Goal: Browse casually: Explore the website without a specific task or goal

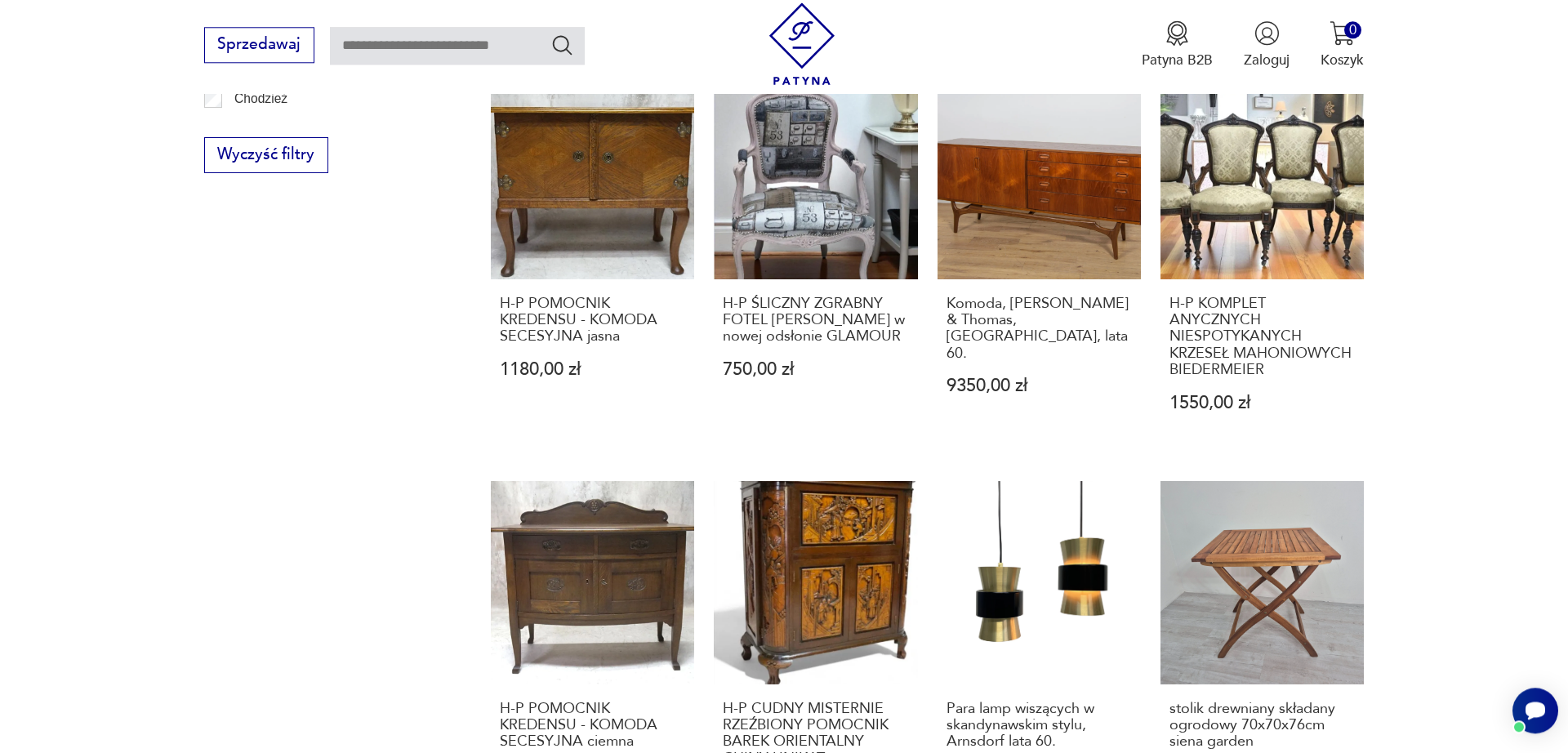
scroll to position [1766, 0]
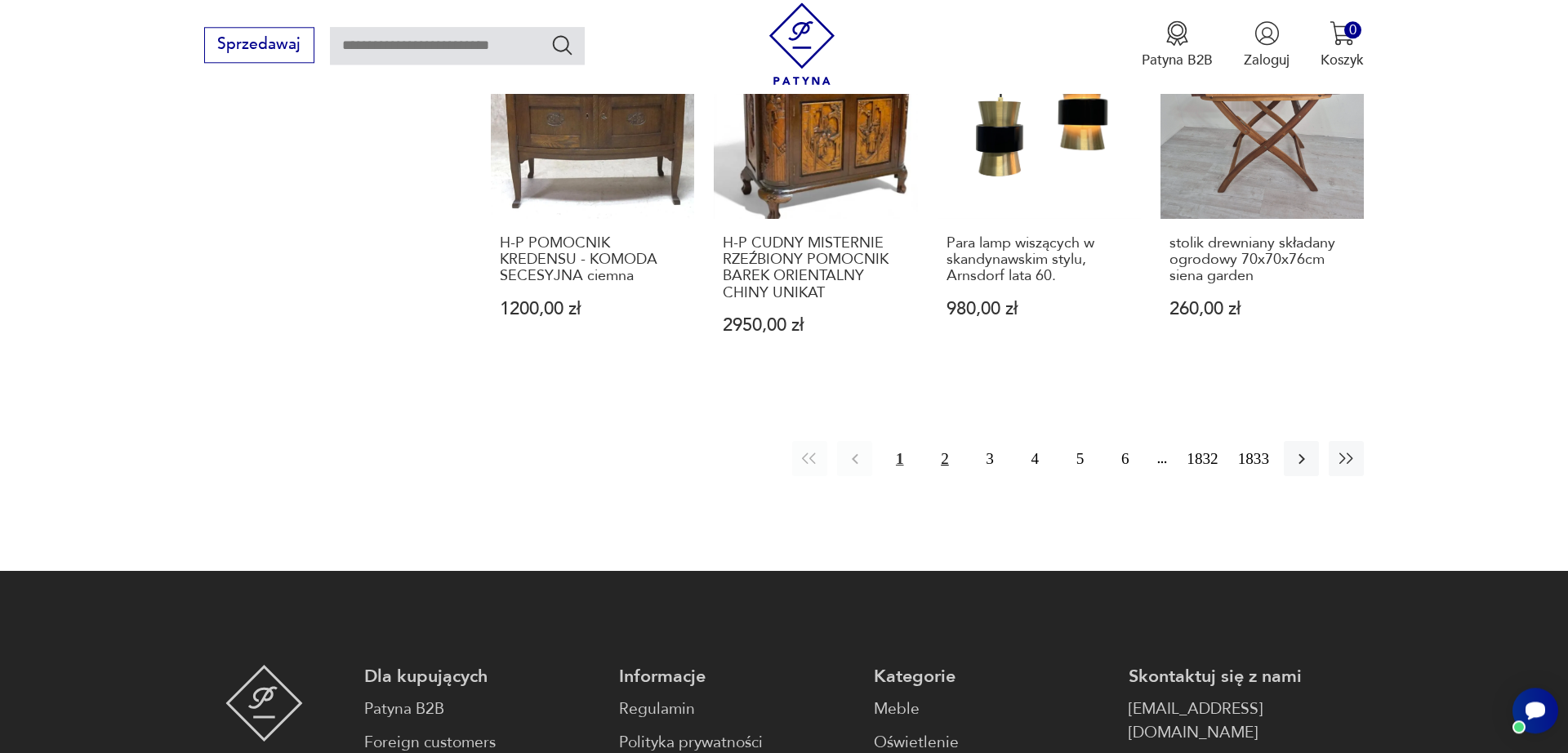
click at [940, 448] on button "2" at bounding box center [944, 458] width 35 height 35
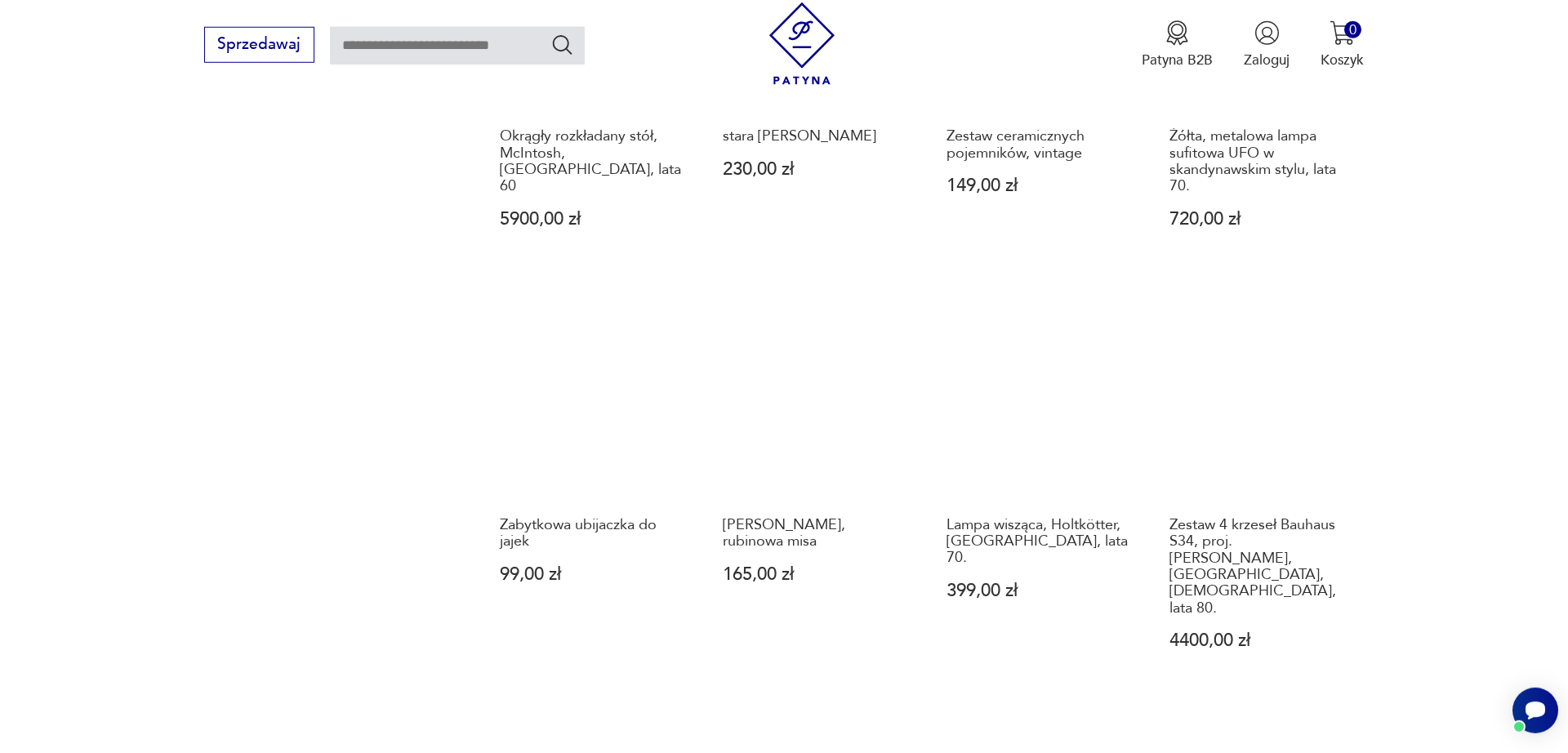
scroll to position [1488, 0]
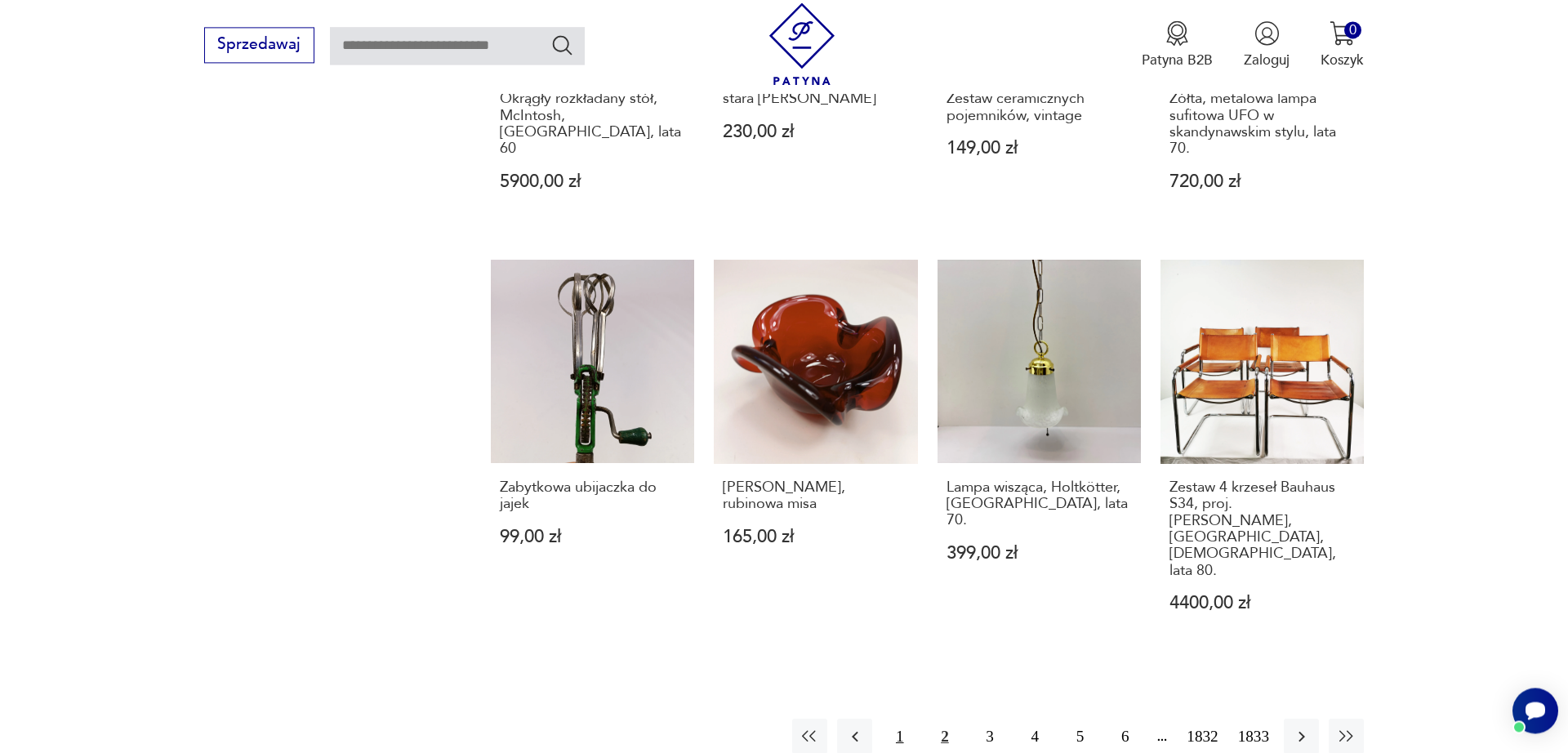
click at [882, 718] on button "1" at bounding box center [899, 735] width 35 height 35
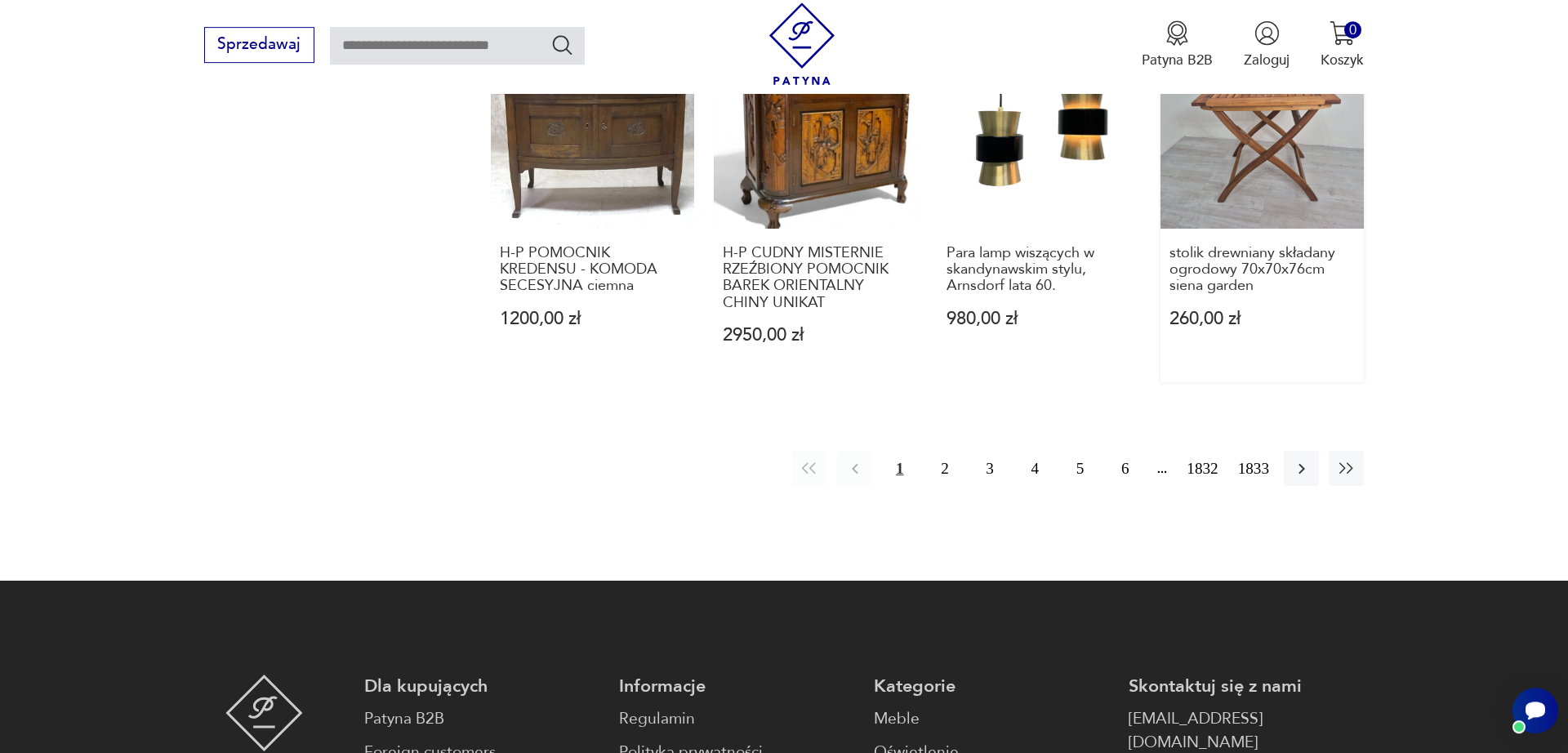
scroll to position [1698, 0]
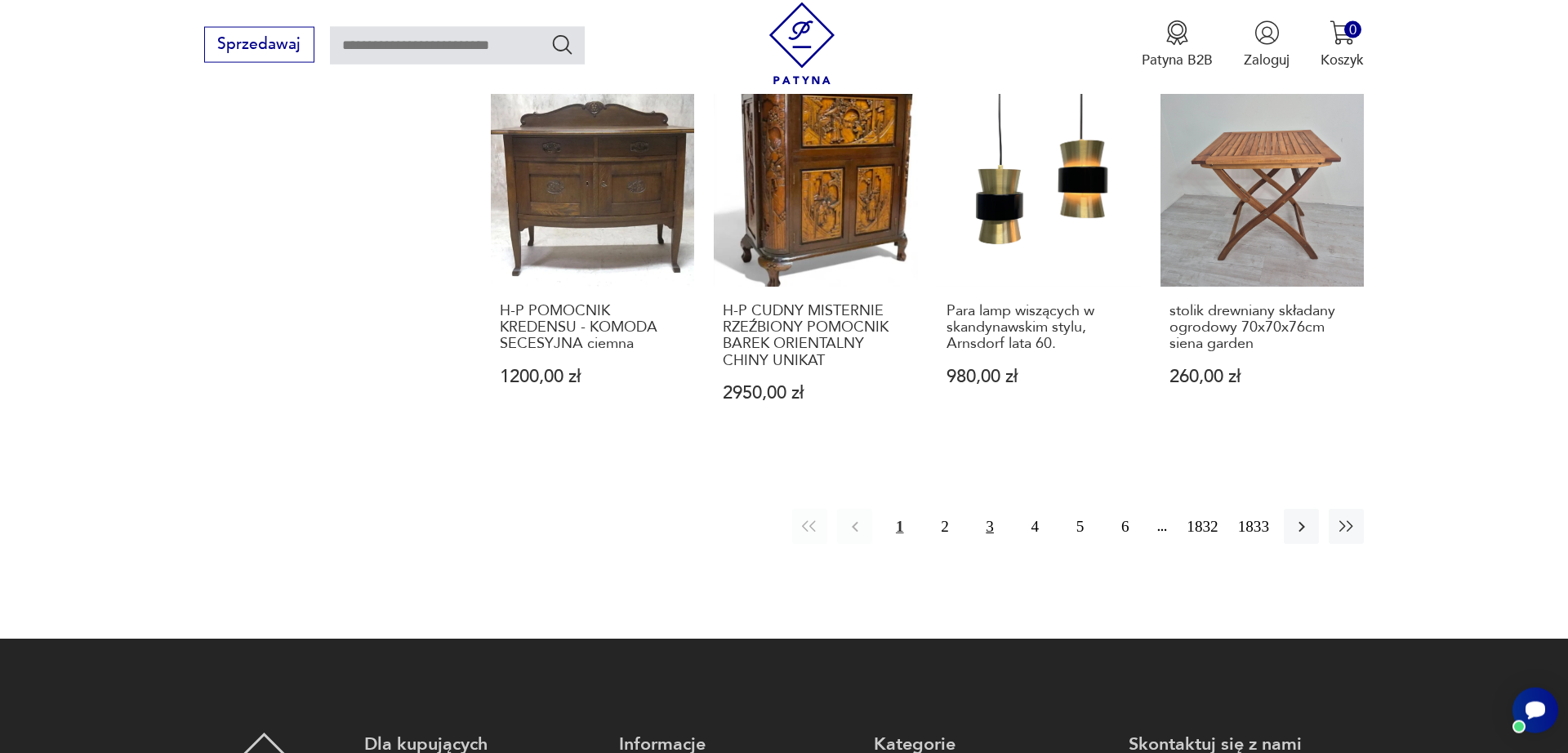
click at [977, 520] on button "3" at bounding box center [990, 525] width 35 height 35
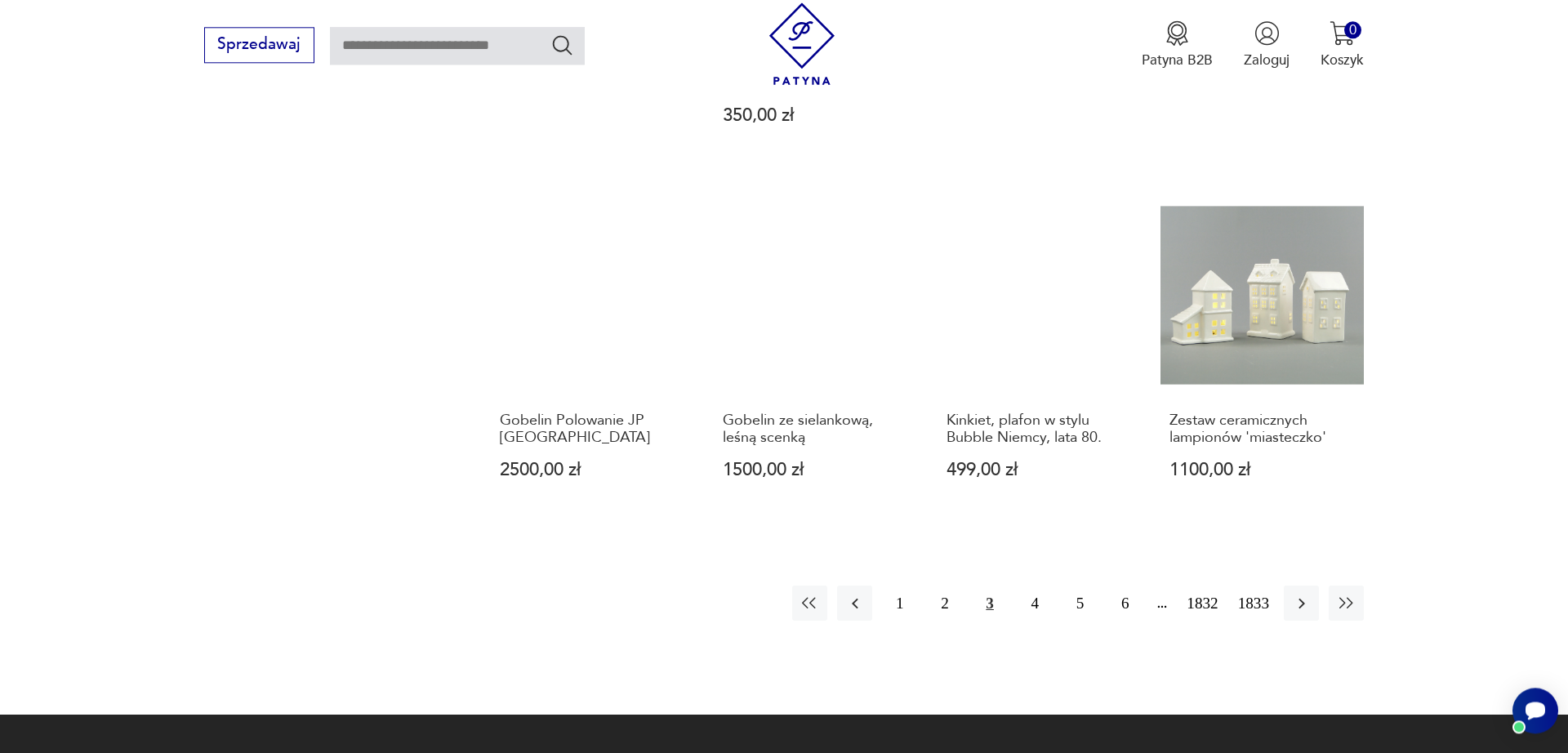
scroll to position [1488, 0]
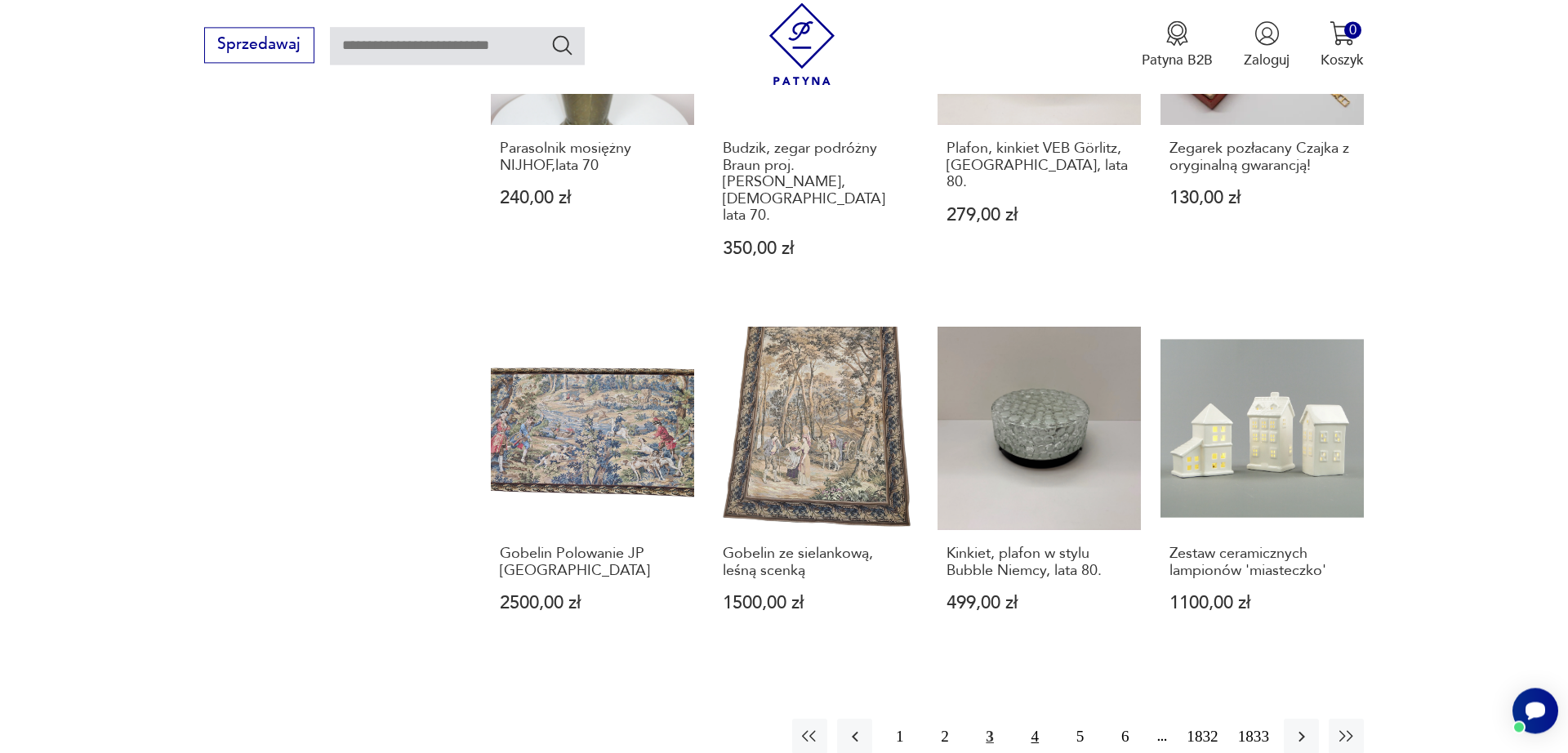
click at [1018, 718] on button "4" at bounding box center [1034, 735] width 35 height 35
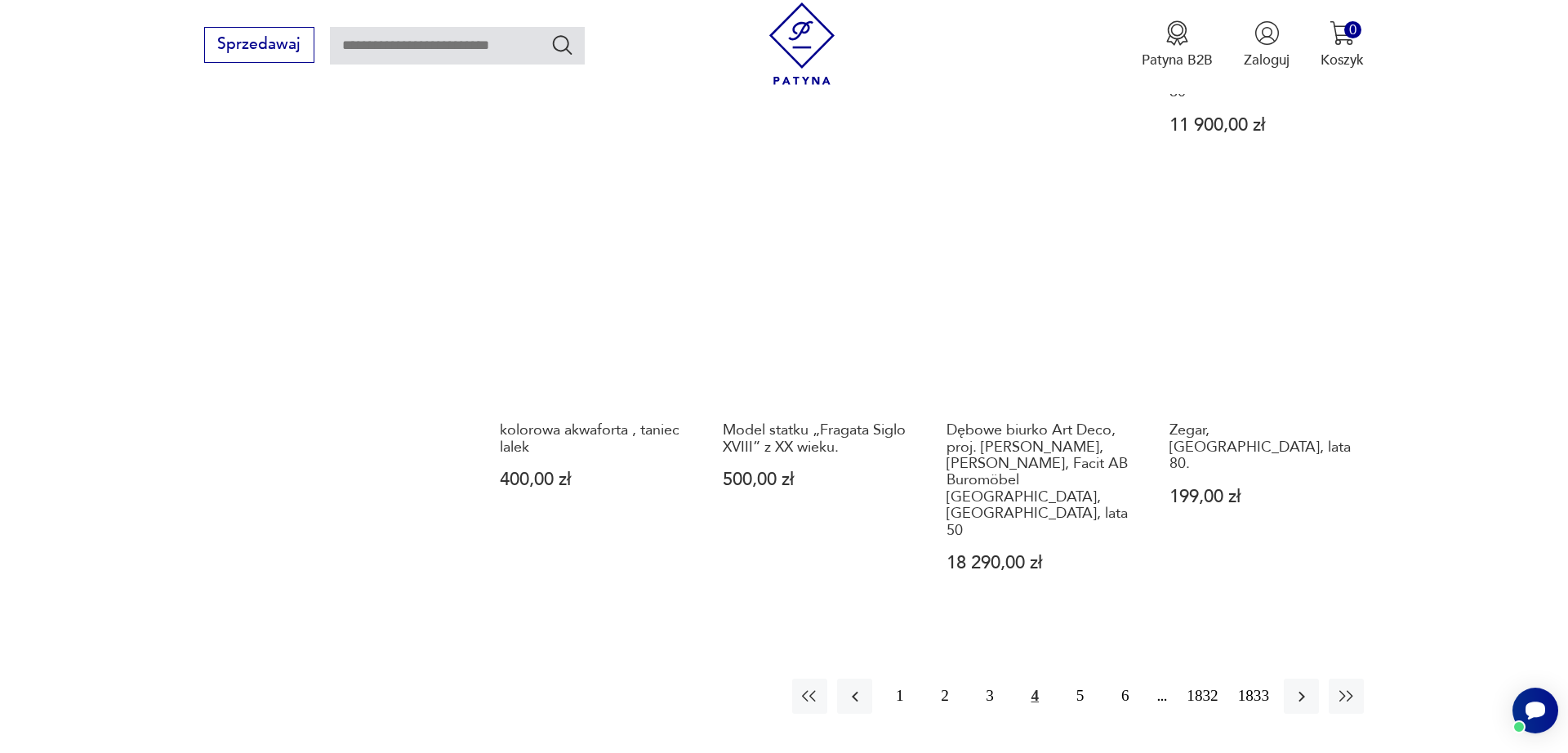
scroll to position [1581, 0]
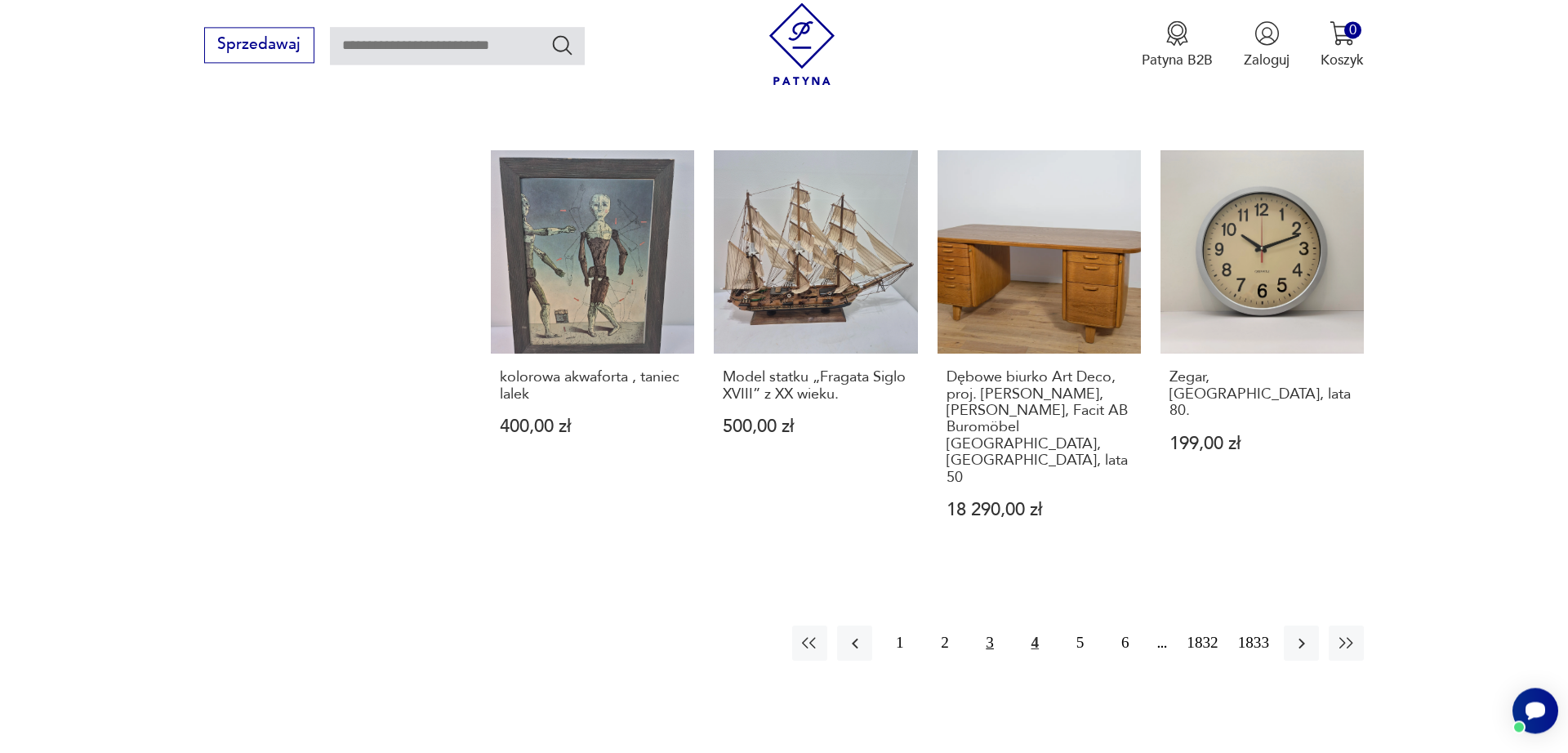
click at [978, 625] on button "3" at bounding box center [990, 642] width 35 height 35
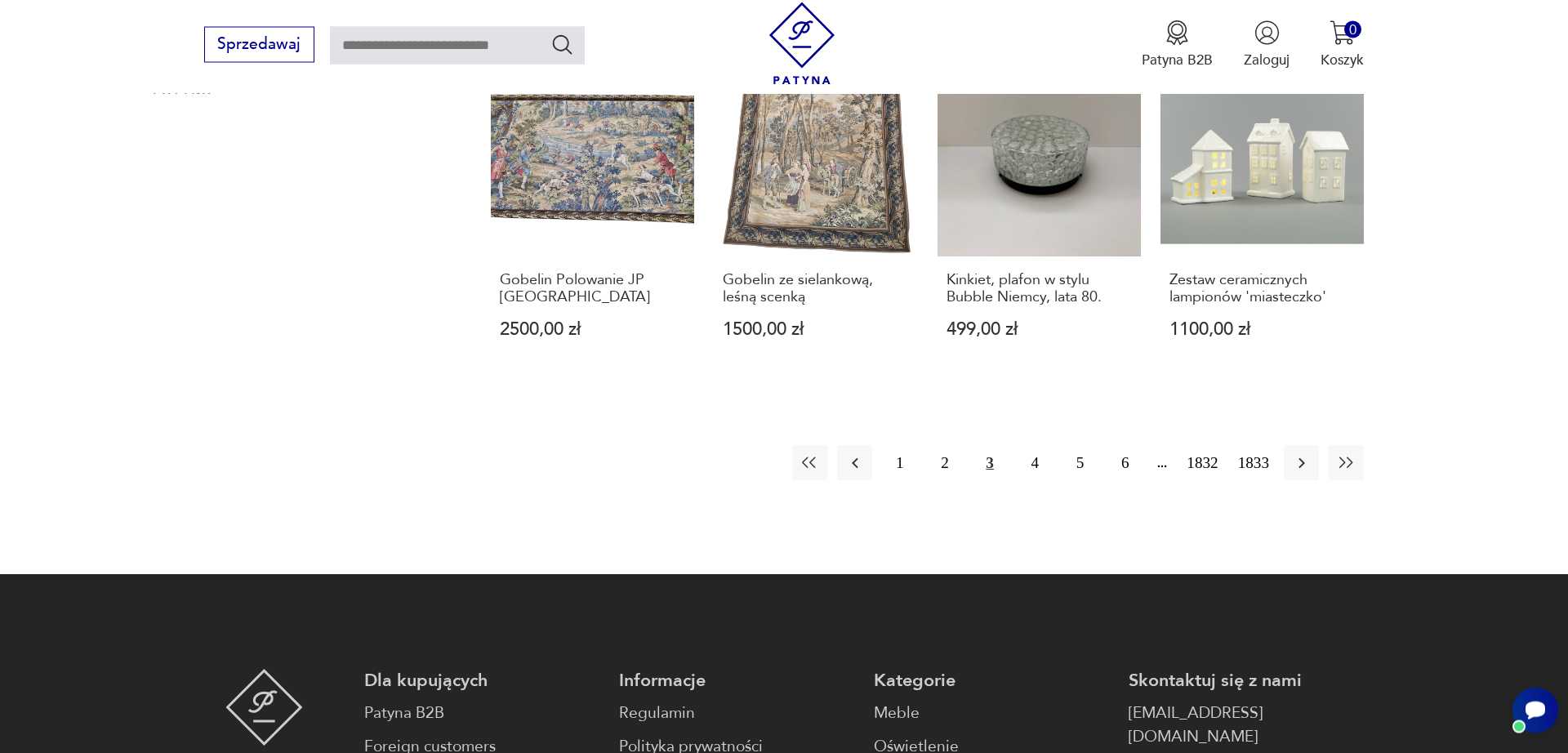
scroll to position [1460, 0]
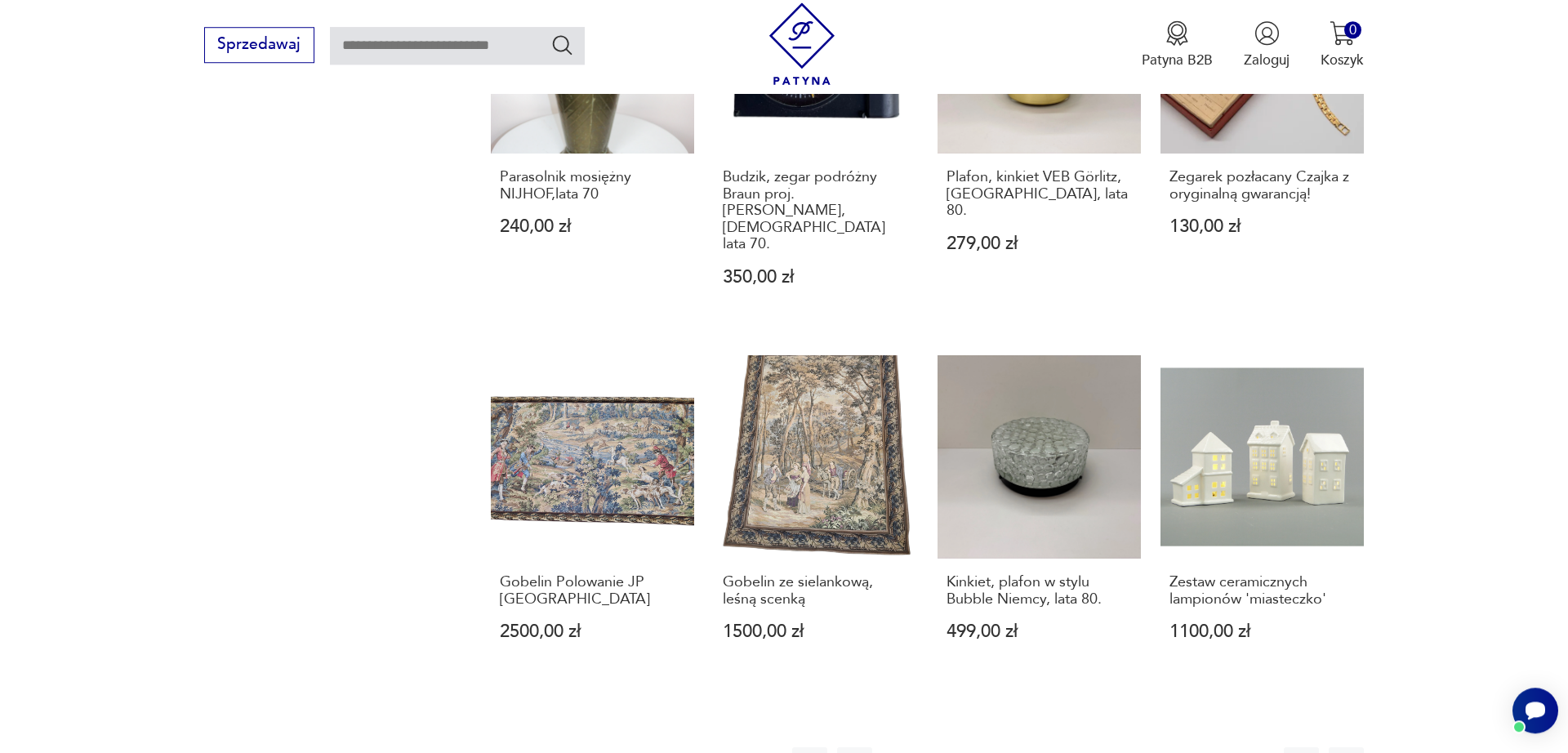
click at [1063, 747] on button "5" at bounding box center [1080, 764] width 35 height 35
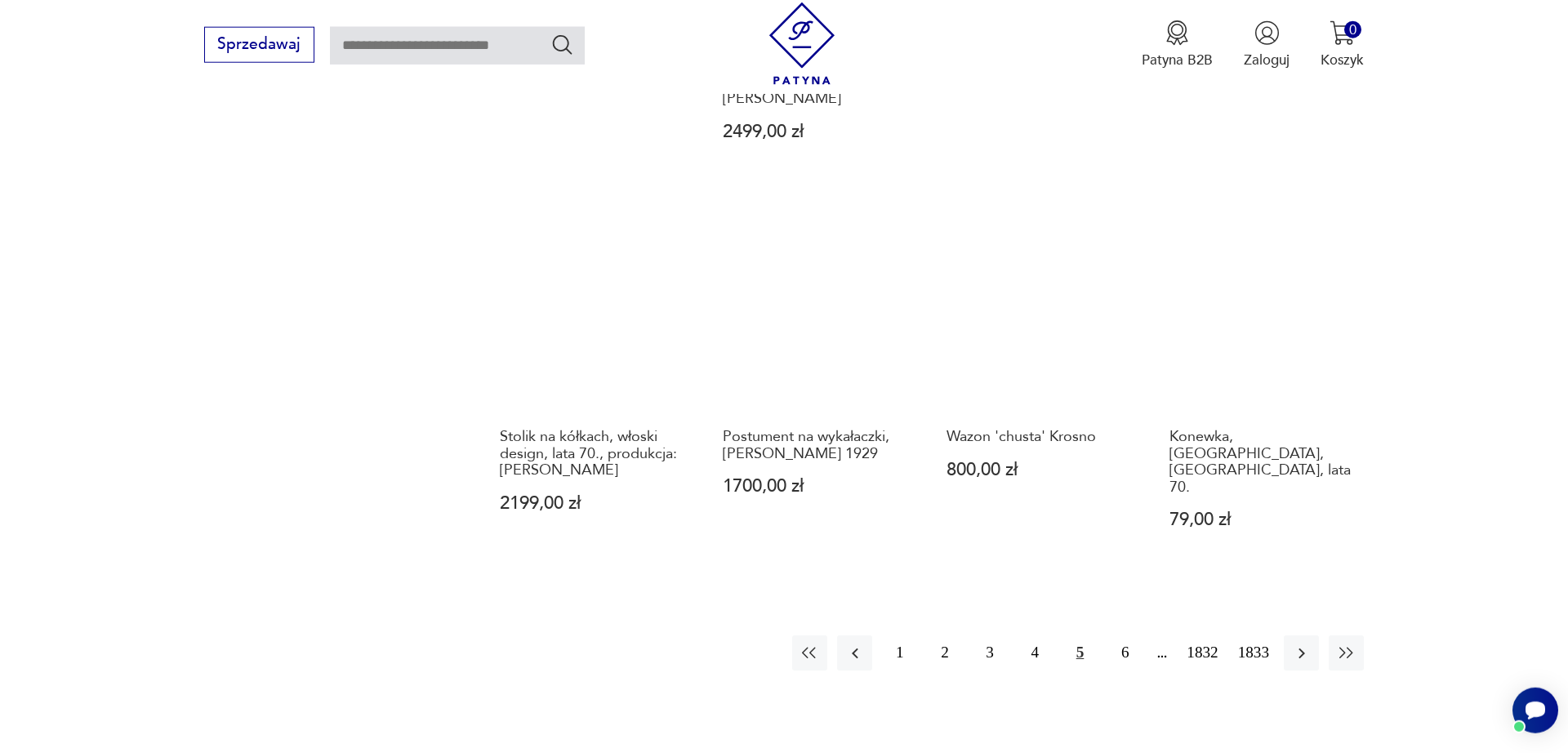
scroll to position [1581, 0]
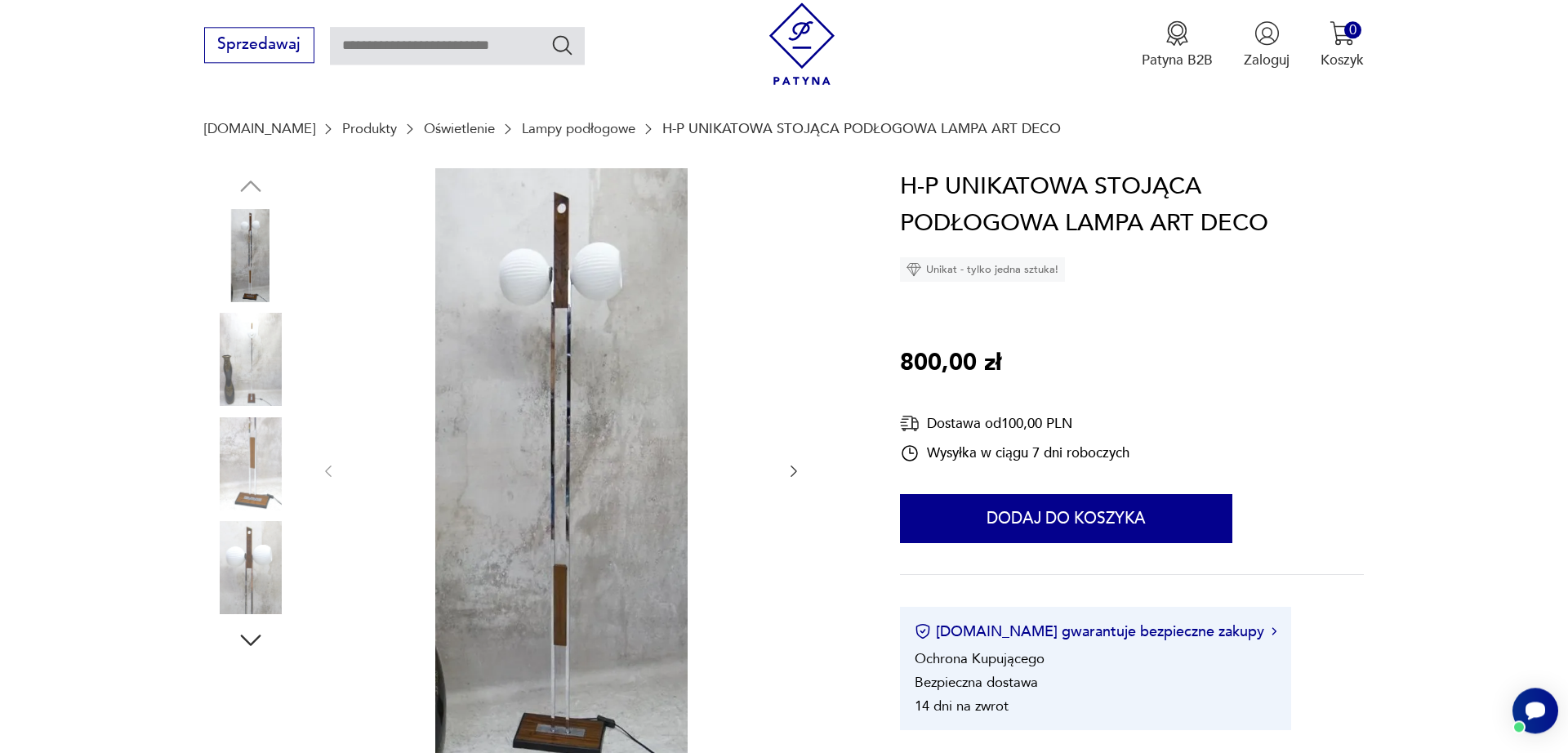
scroll to position [186, 0]
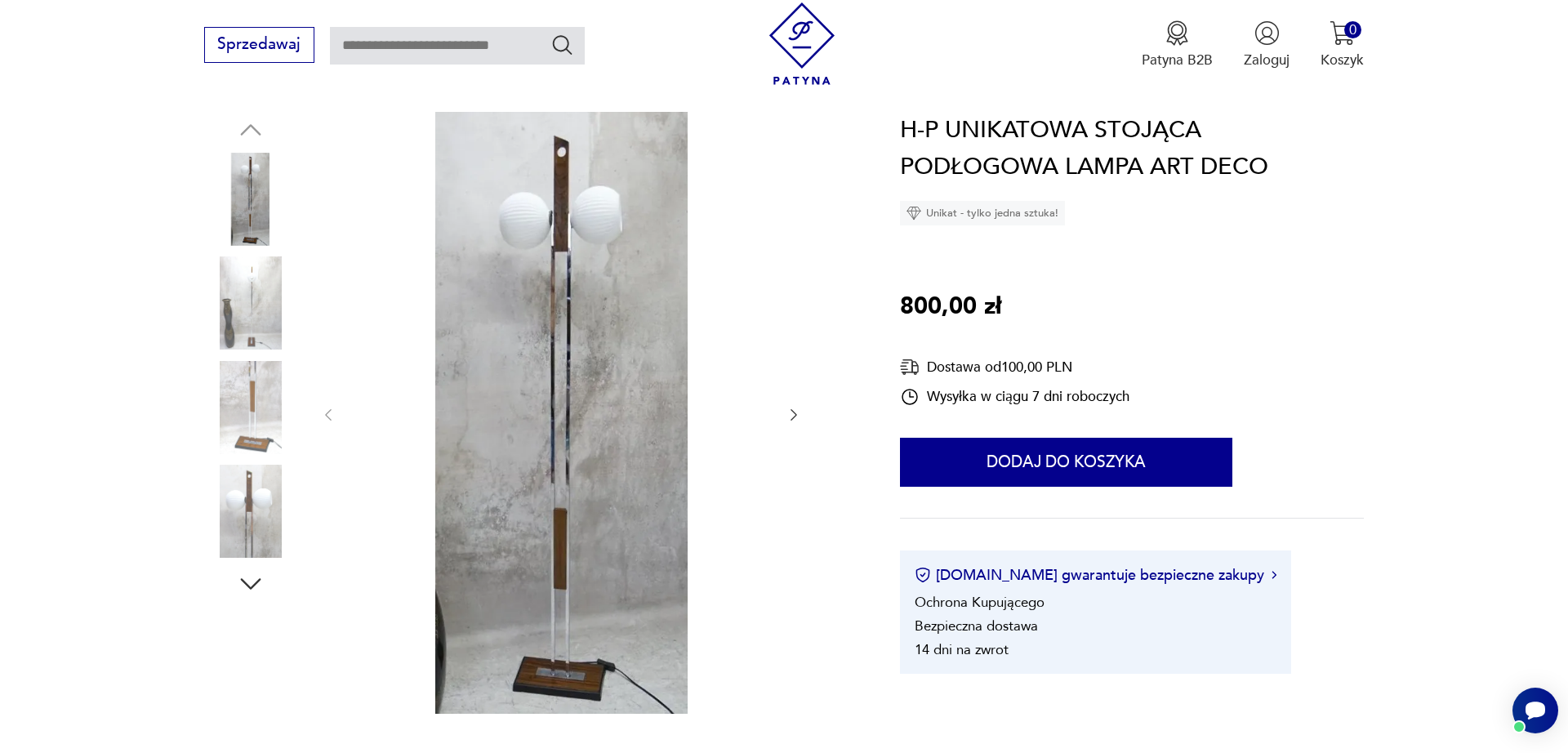
drag, startPoint x: 784, startPoint y: 421, endPoint x: 792, endPoint y: 415, distance: 10.0
click at [785, 421] on div at bounding box center [561, 415] width 482 height 607
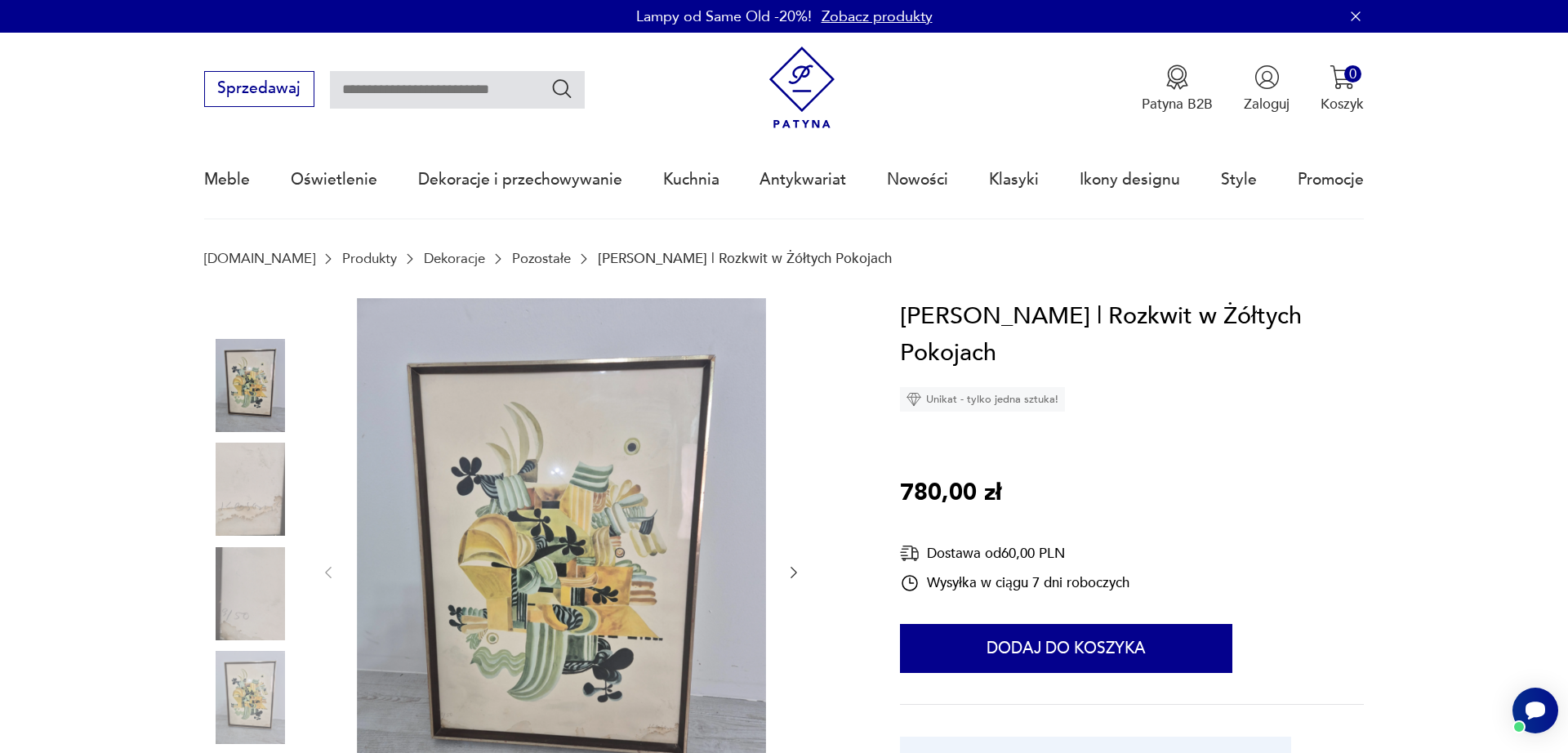
click at [631, 475] on img at bounding box center [561, 570] width 410 height 545
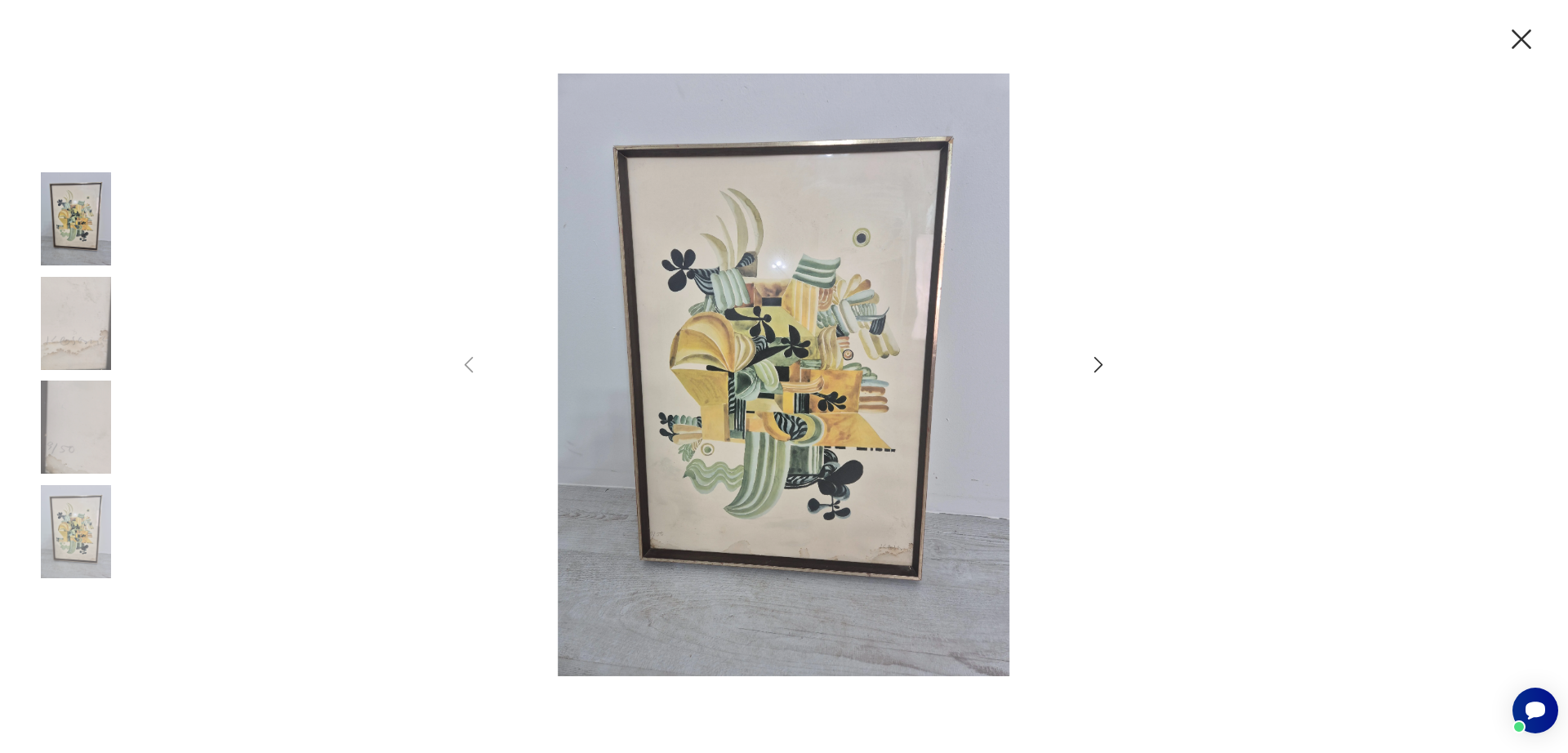
click at [815, 343] on img at bounding box center [784, 374] width 567 height 602
click at [1099, 362] on icon "button" at bounding box center [1099, 364] width 24 height 24
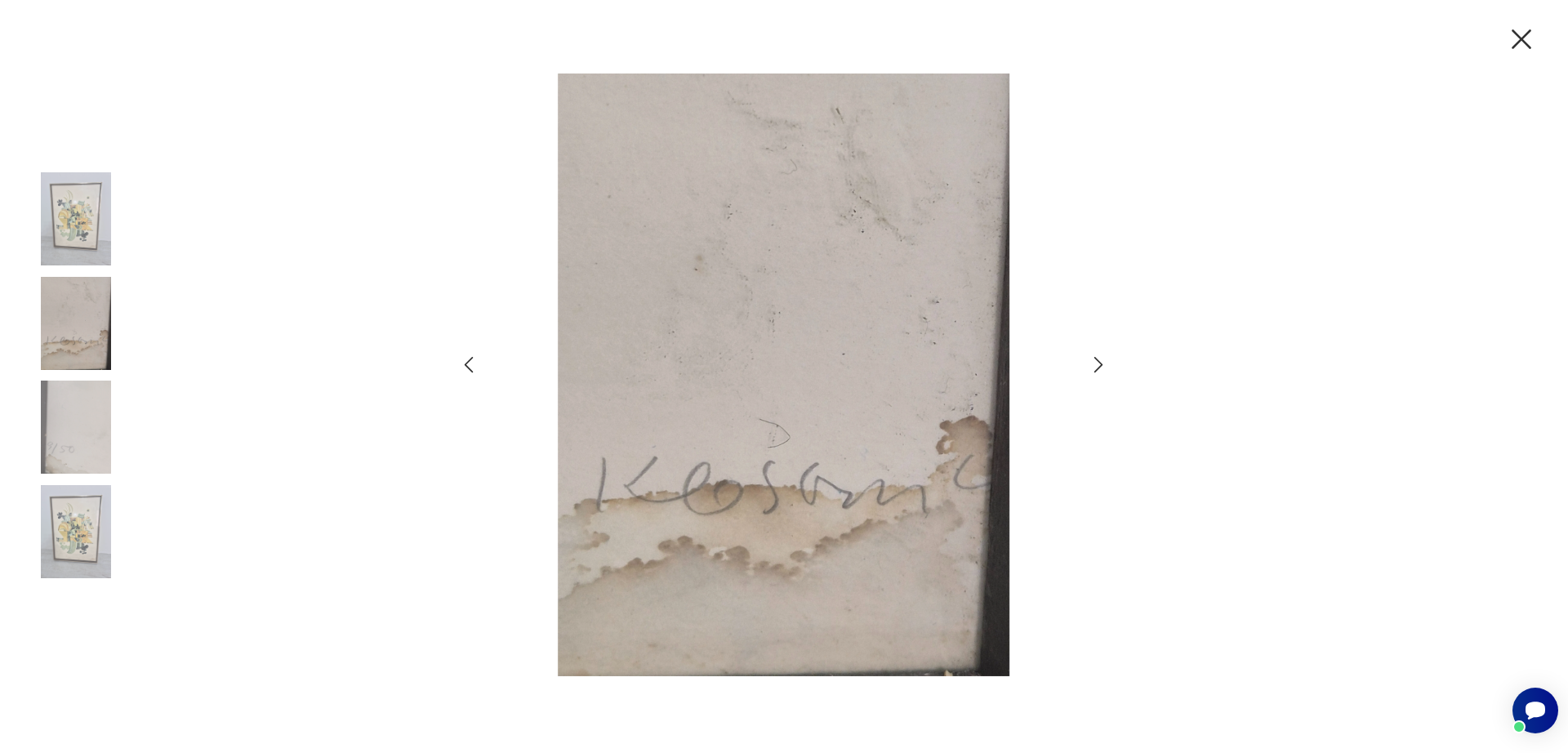
click at [1099, 362] on icon "button" at bounding box center [1099, 364] width 24 height 24
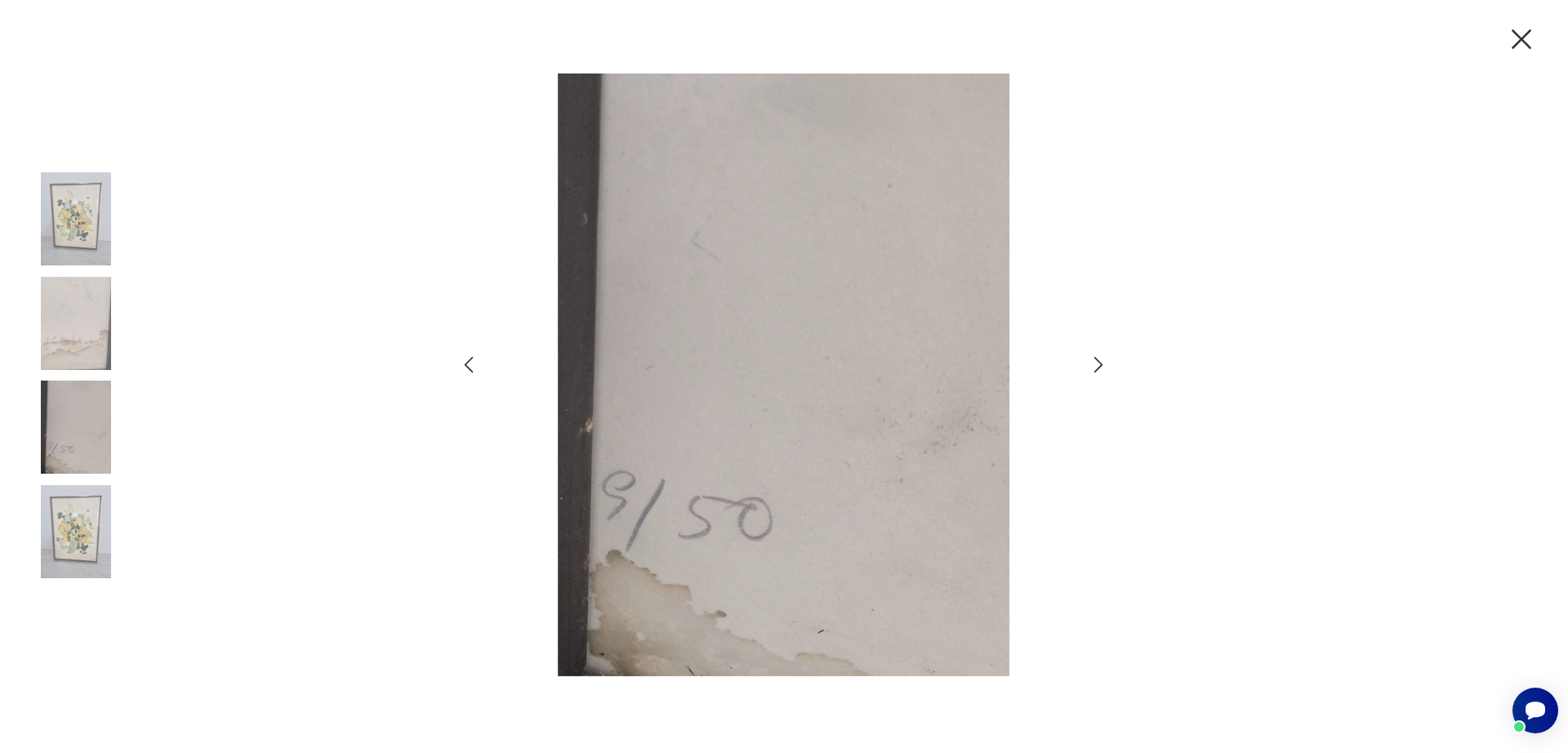
click at [1099, 362] on icon "button" at bounding box center [1099, 365] width 9 height 16
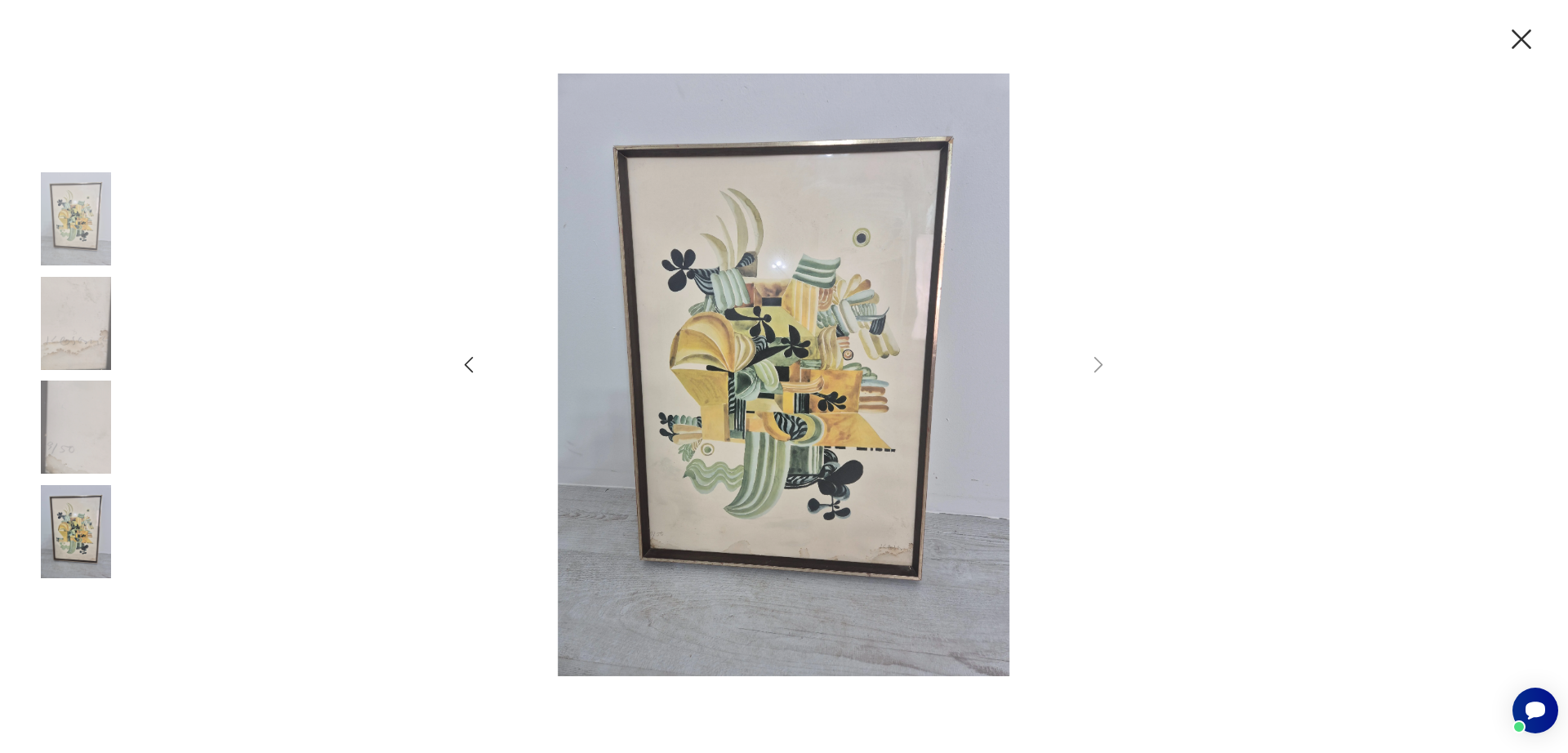
click at [56, 526] on img at bounding box center [76, 532] width 93 height 93
click at [60, 525] on img at bounding box center [76, 532] width 93 height 93
click at [1528, 35] on icon "button" at bounding box center [1522, 39] width 34 height 34
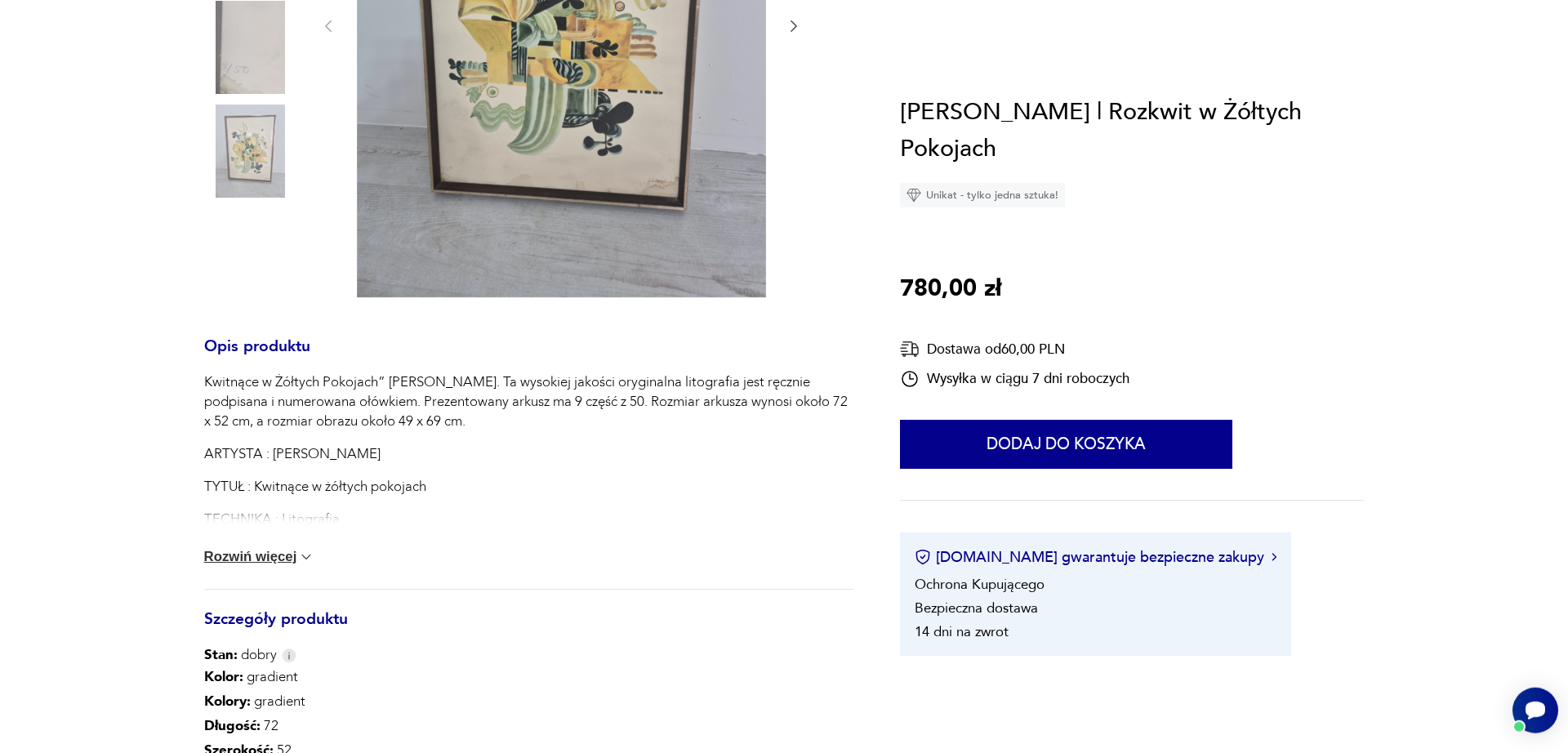
scroll to position [651, 0]
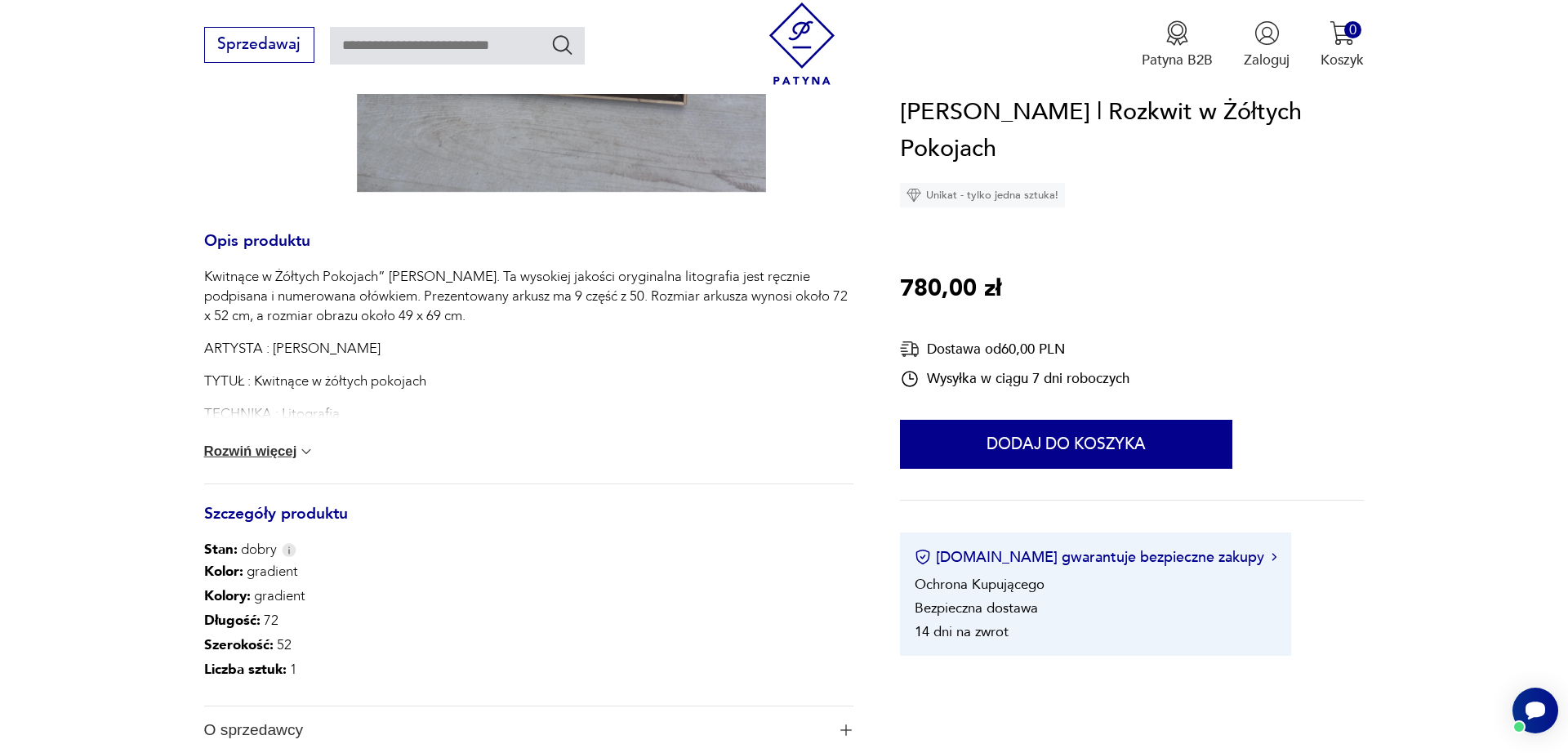
click at [243, 439] on div "Kwitnące w Żółtych Pokojach” Alfreda Klosowskiego. Ta wysokiej jakości oryginal…" at bounding box center [529, 375] width 650 height 217
click at [240, 453] on button "Rozwiń więcej" at bounding box center [260, 451] width 111 height 16
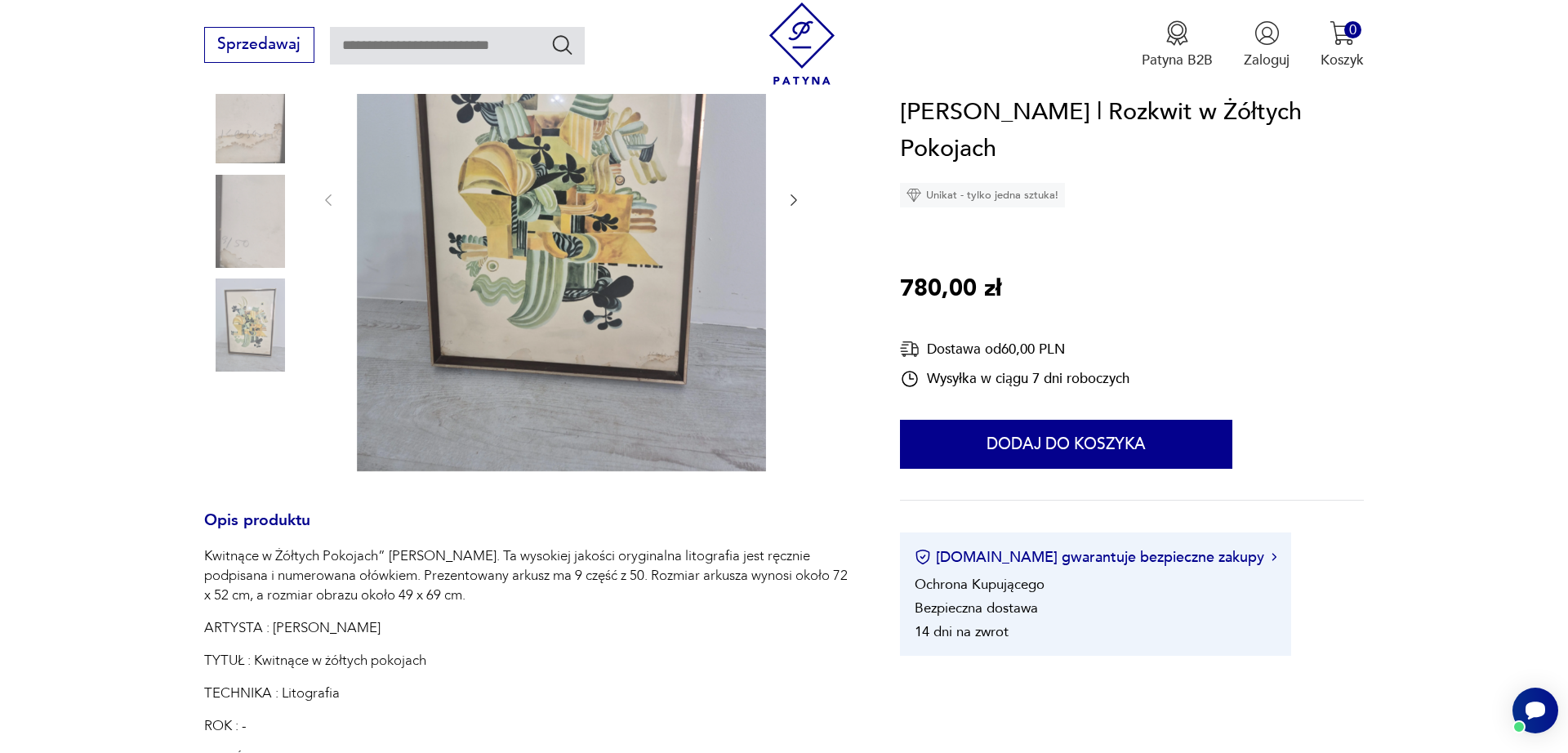
scroll to position [0, 0]
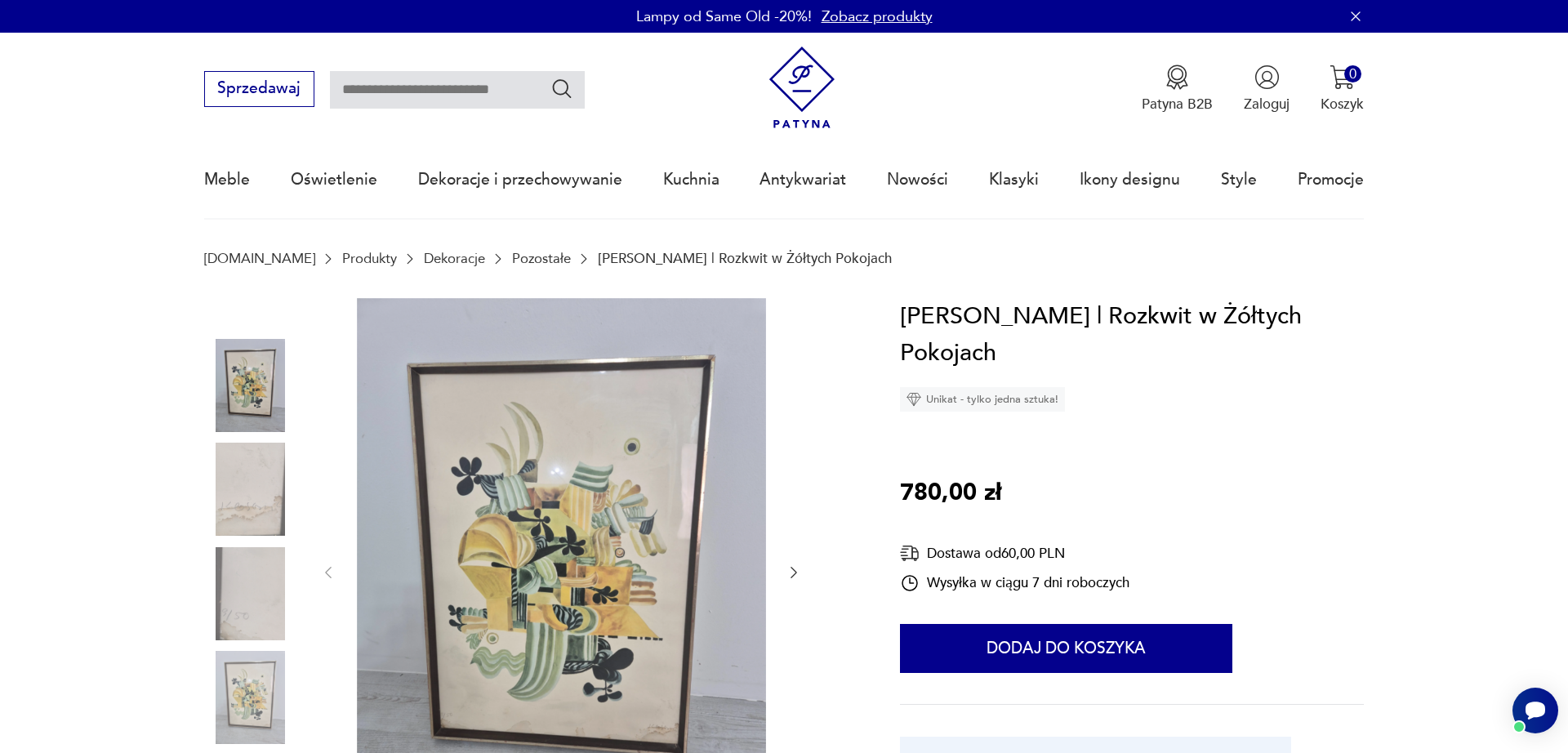
click at [805, 576] on div at bounding box center [529, 573] width 650 height 550
click at [799, 575] on icon "button" at bounding box center [793, 572] width 16 height 16
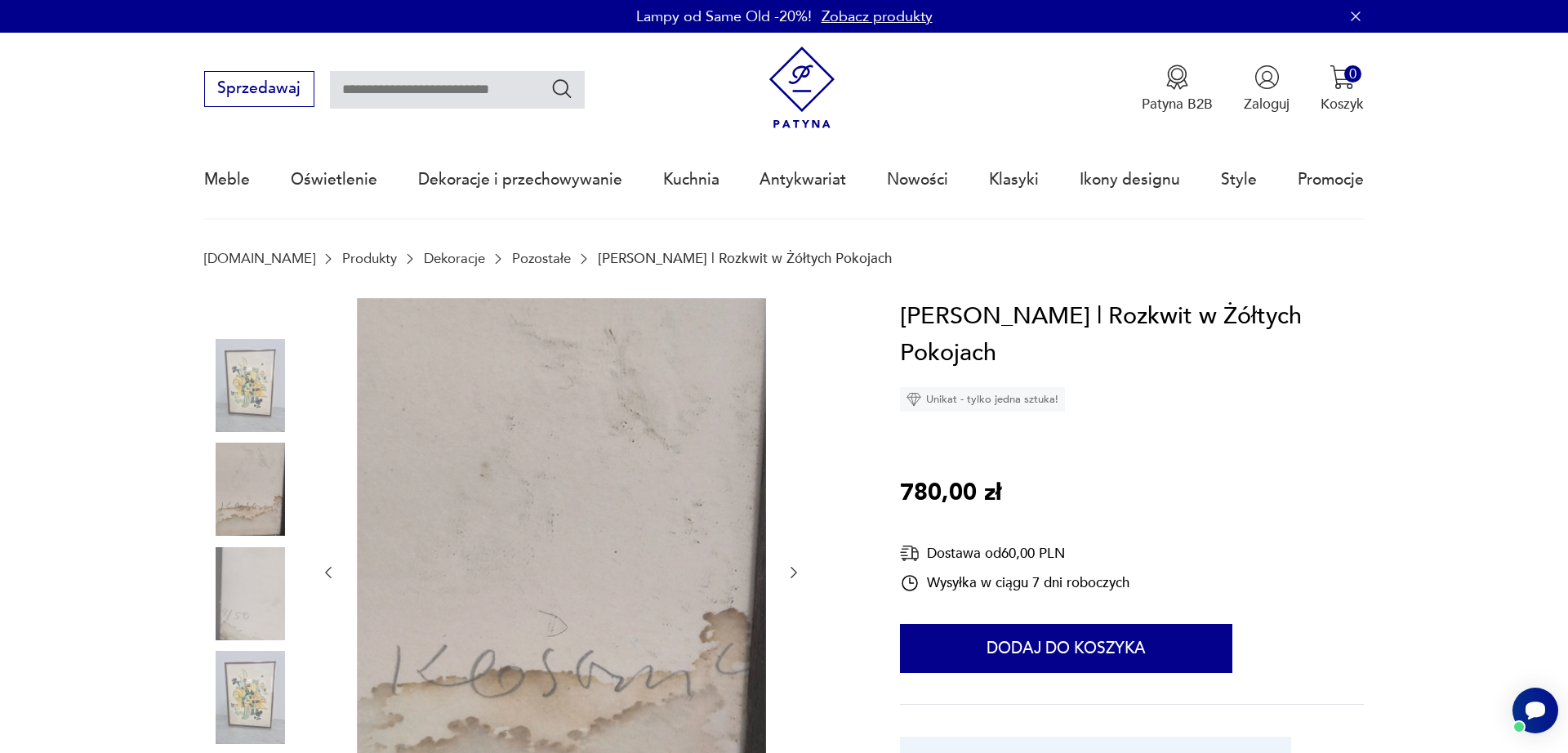
click at [798, 575] on icon "button" at bounding box center [793, 572] width 16 height 16
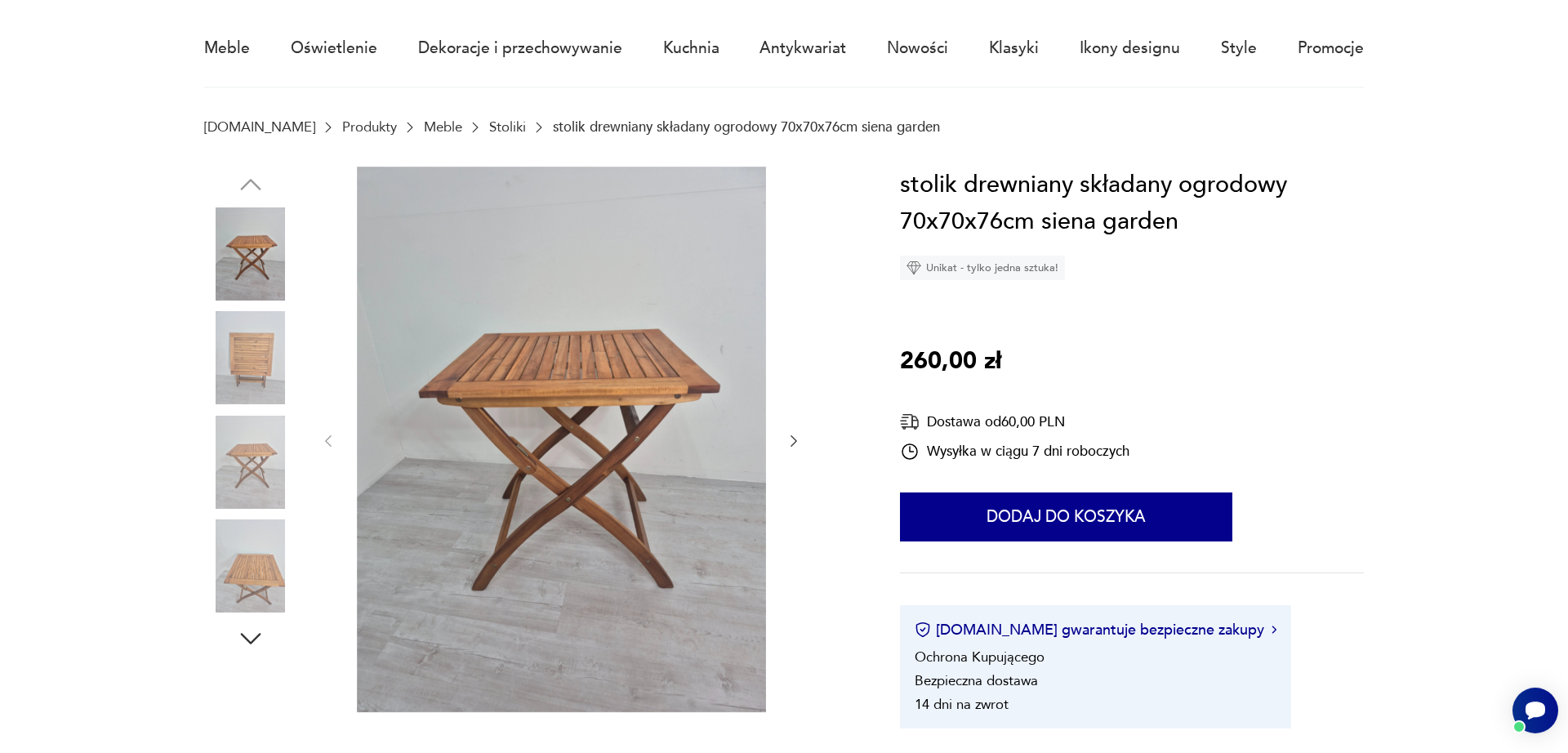
scroll to position [186, 0]
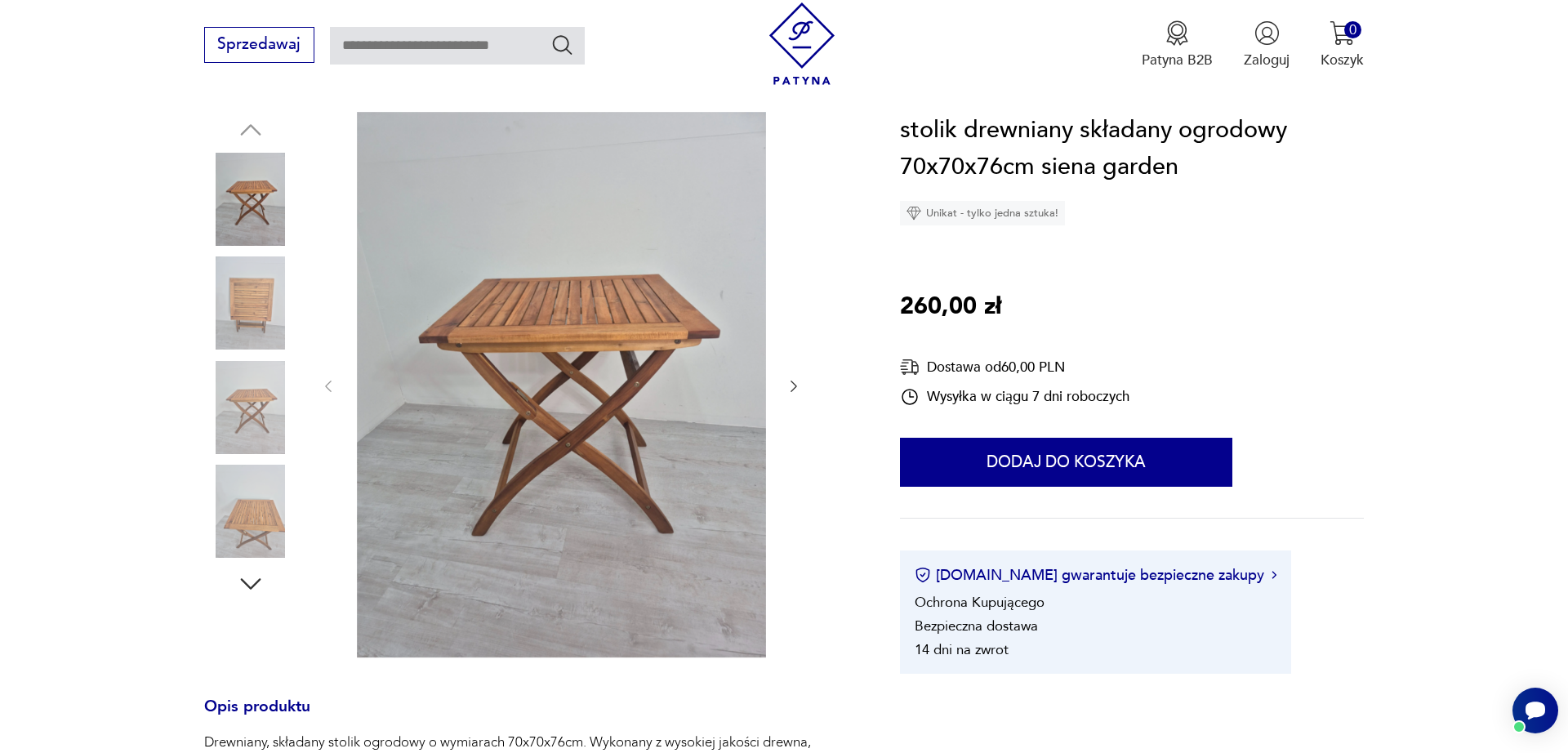
click at [794, 388] on icon "button" at bounding box center [793, 386] width 16 height 16
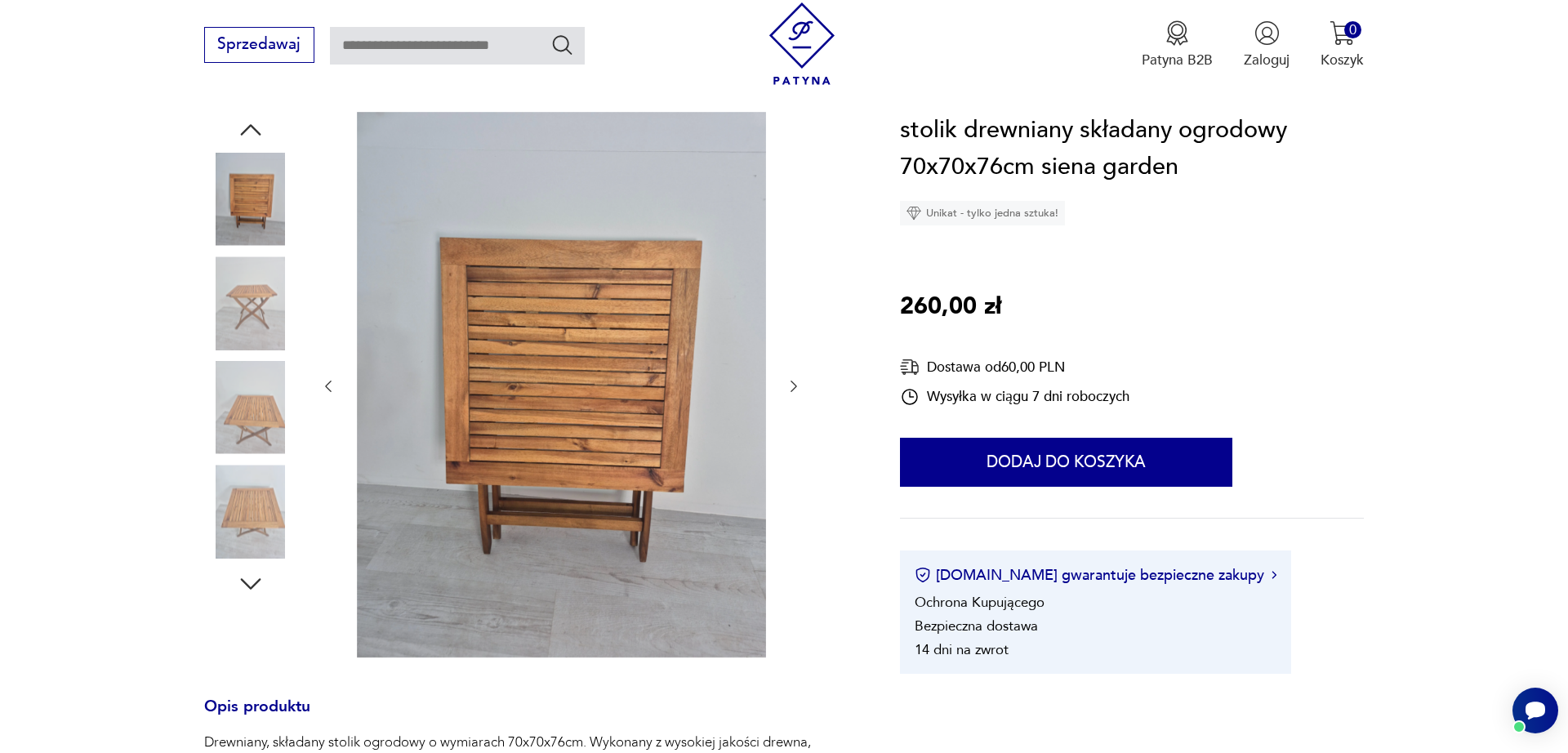
click at [794, 388] on icon "button" at bounding box center [793, 386] width 16 height 16
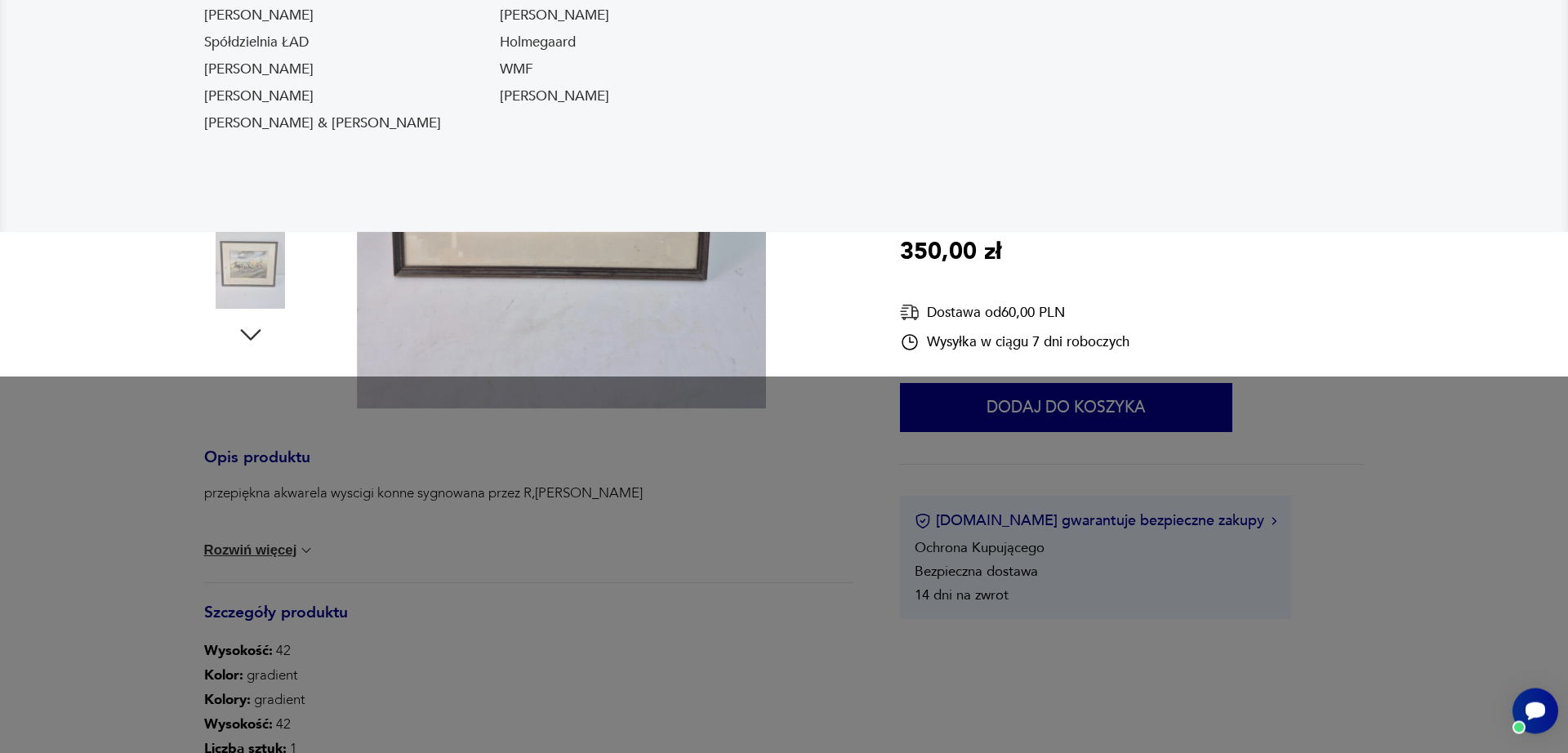
scroll to position [466, 0]
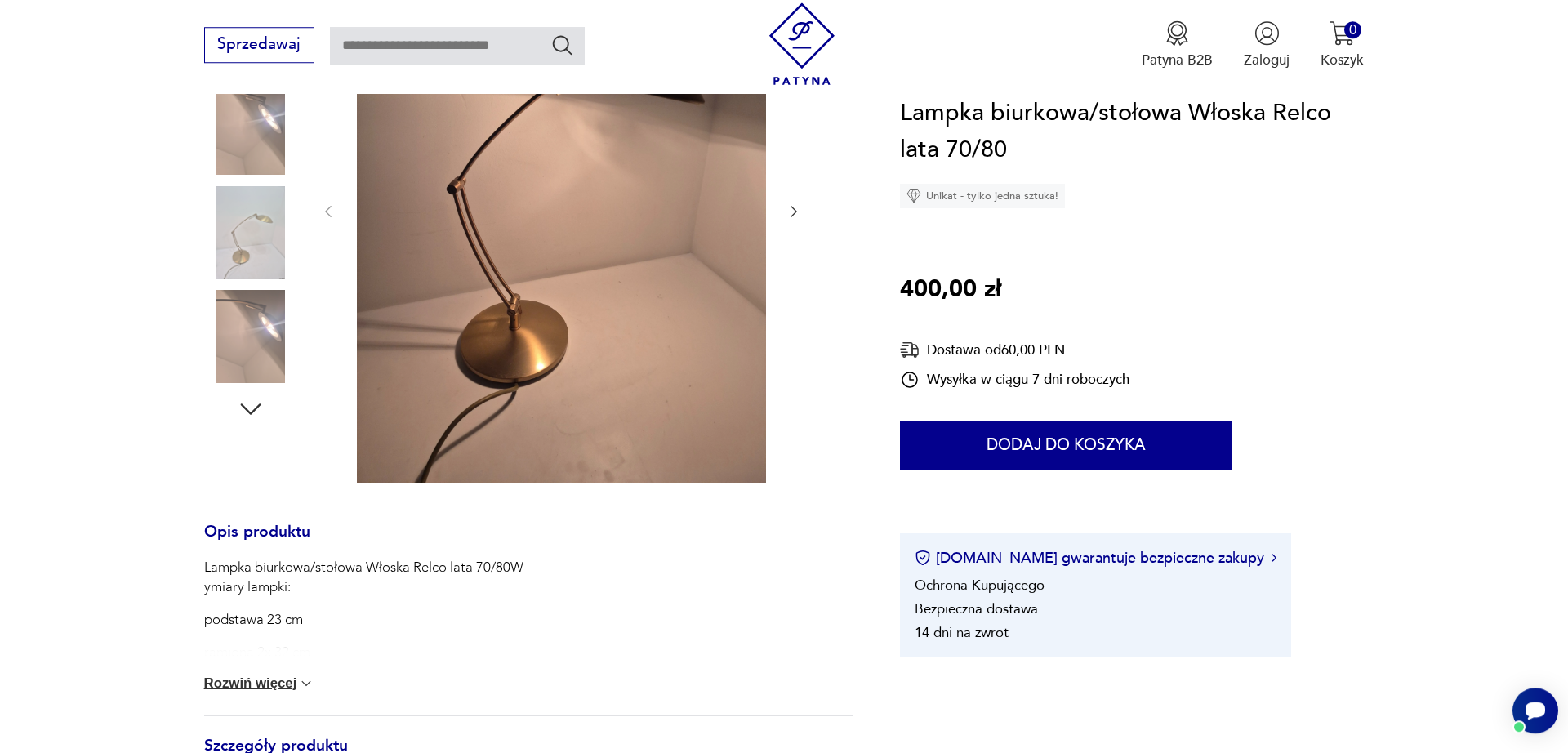
scroll to position [372, 0]
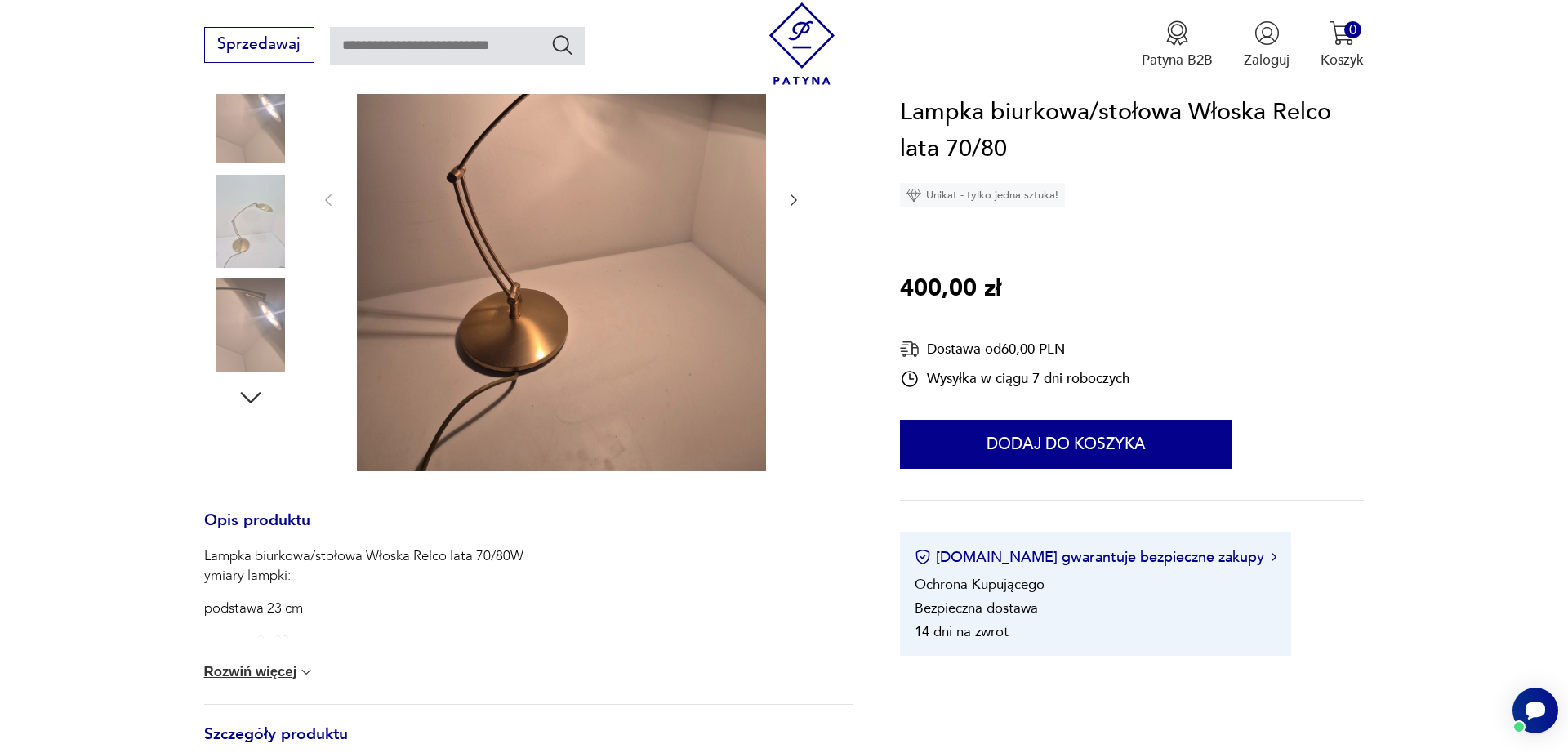
click at [253, 225] on img at bounding box center [251, 221] width 93 height 93
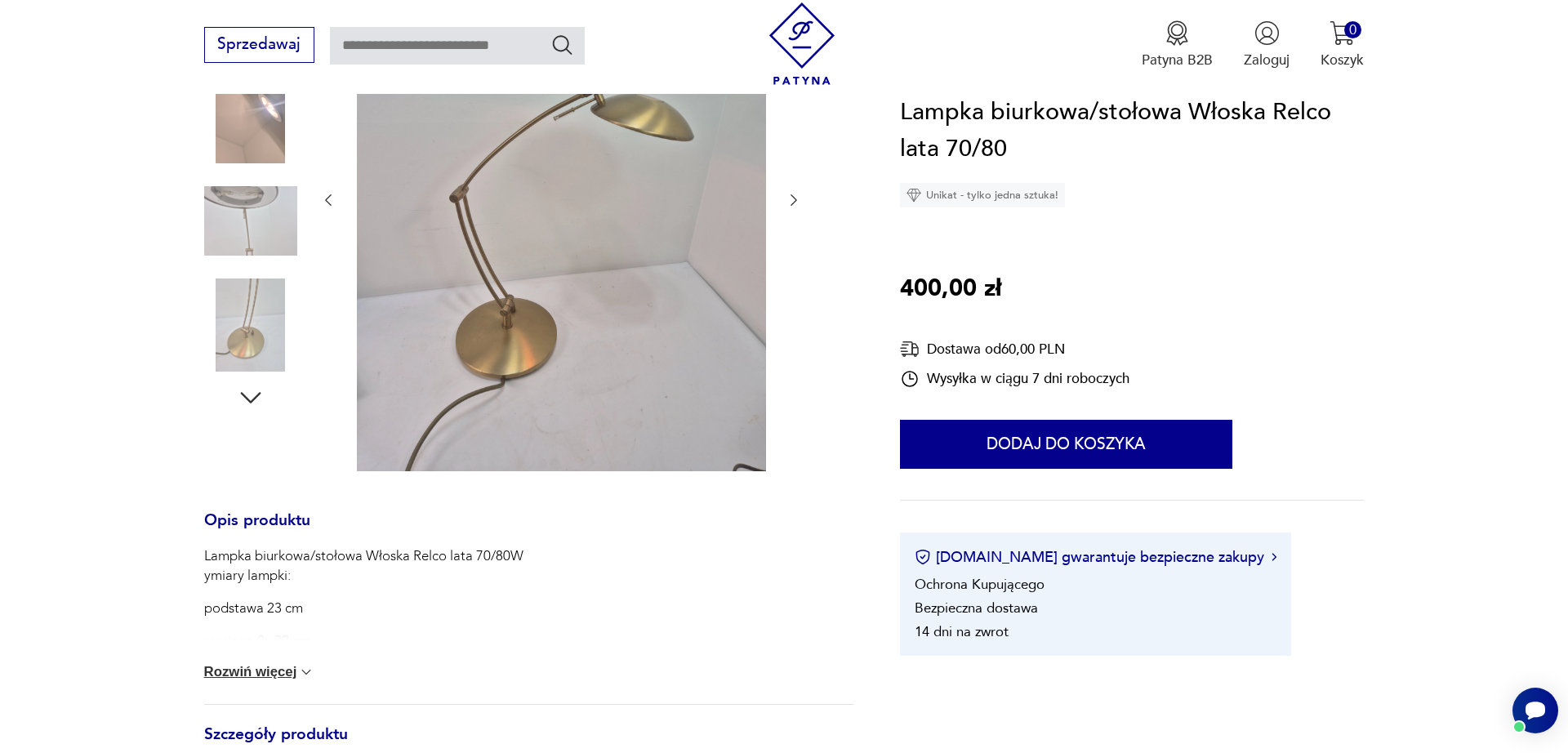
click at [255, 328] on img at bounding box center [251, 325] width 93 height 93
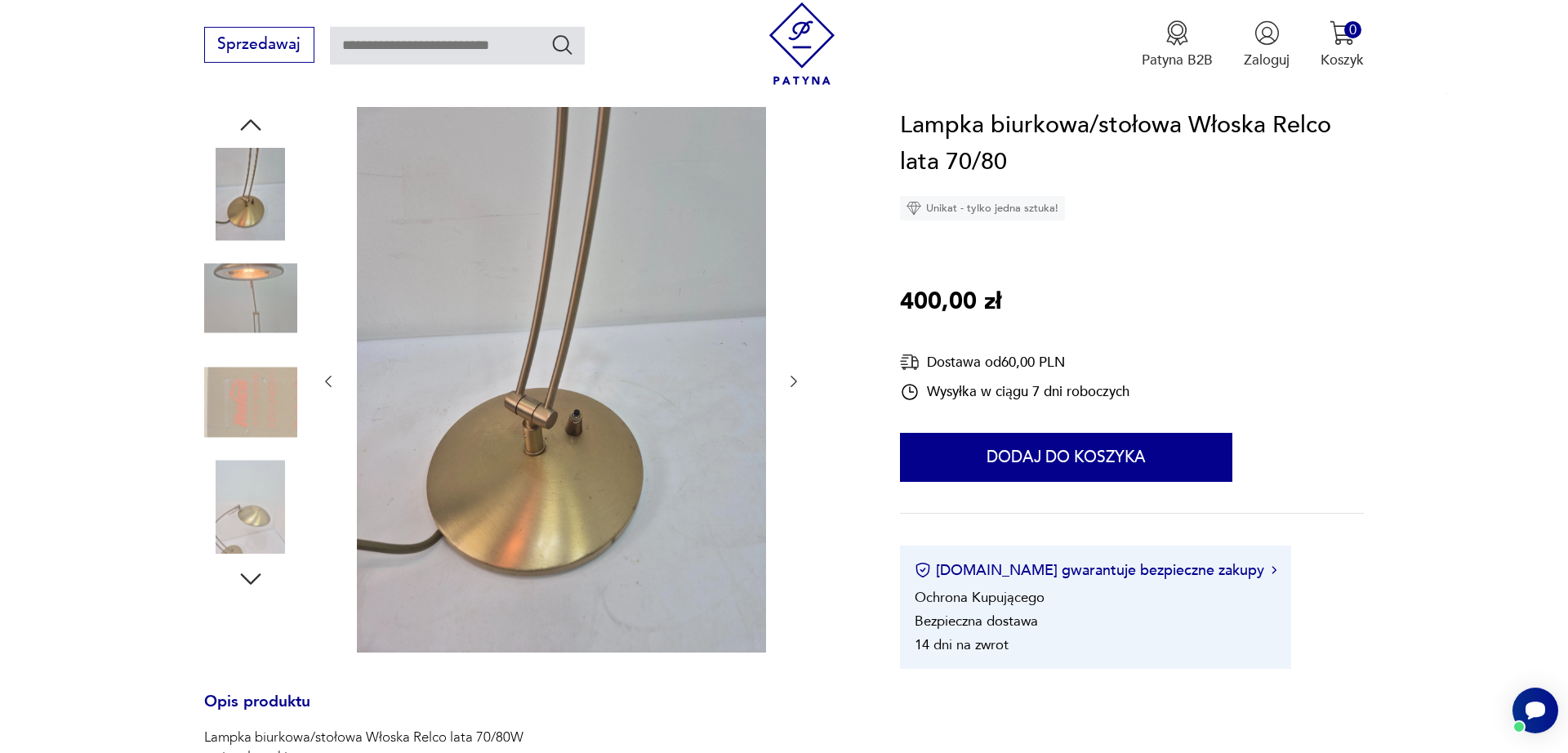
scroll to position [93, 0]
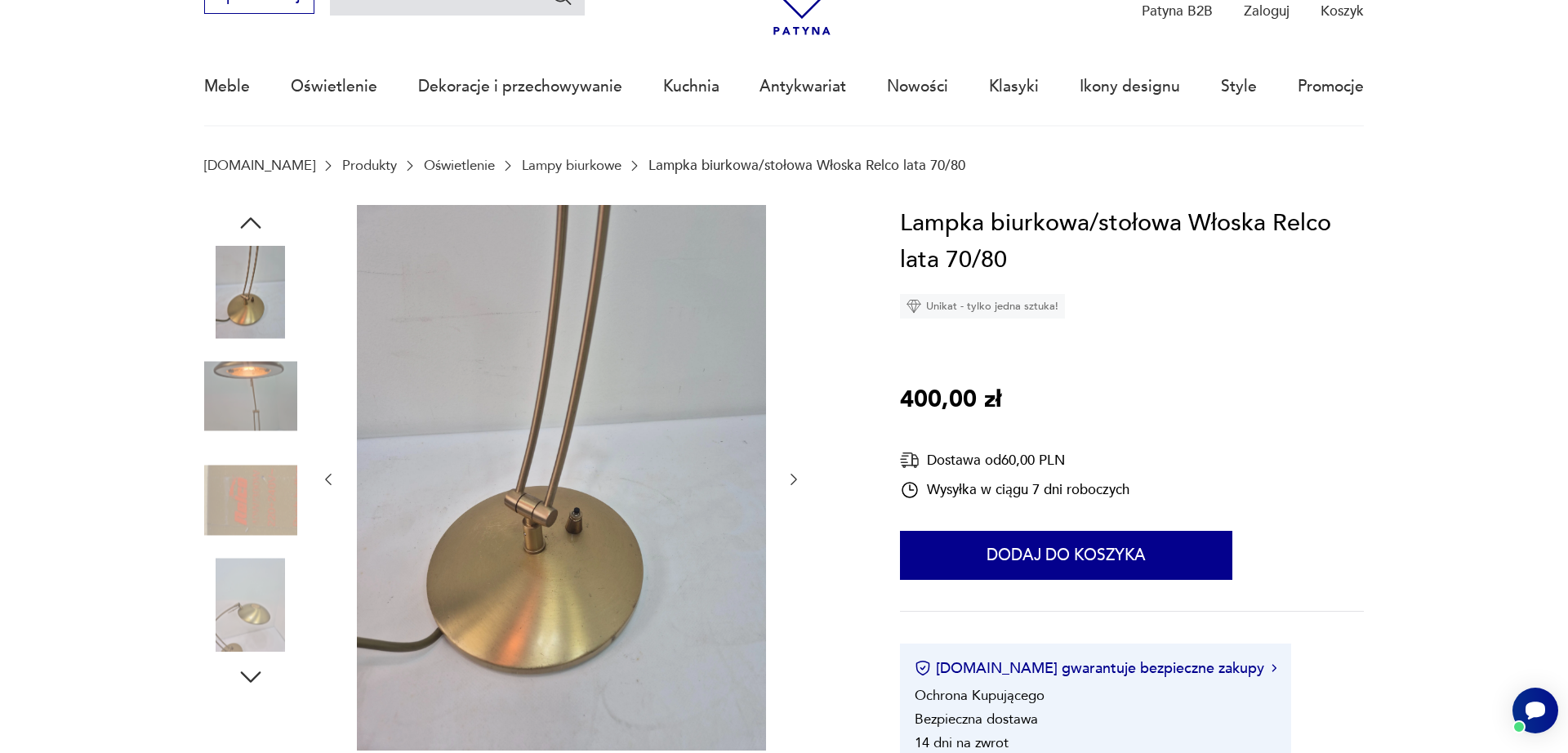
click at [257, 286] on img at bounding box center [251, 292] width 93 height 93
click at [235, 284] on img at bounding box center [251, 292] width 93 height 93
click at [276, 400] on img at bounding box center [251, 396] width 93 height 93
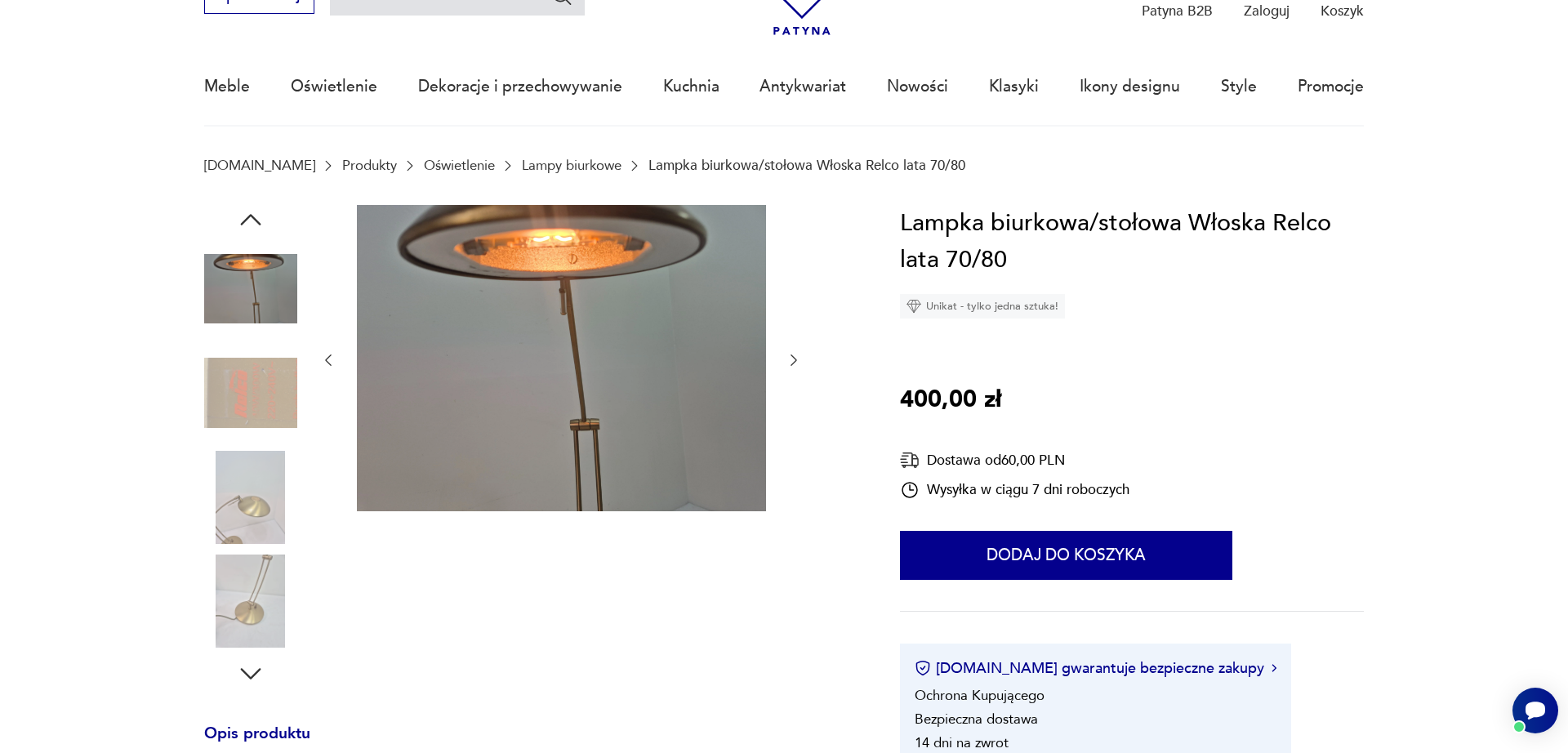
click at [264, 445] on div at bounding box center [251, 447] width 93 height 409
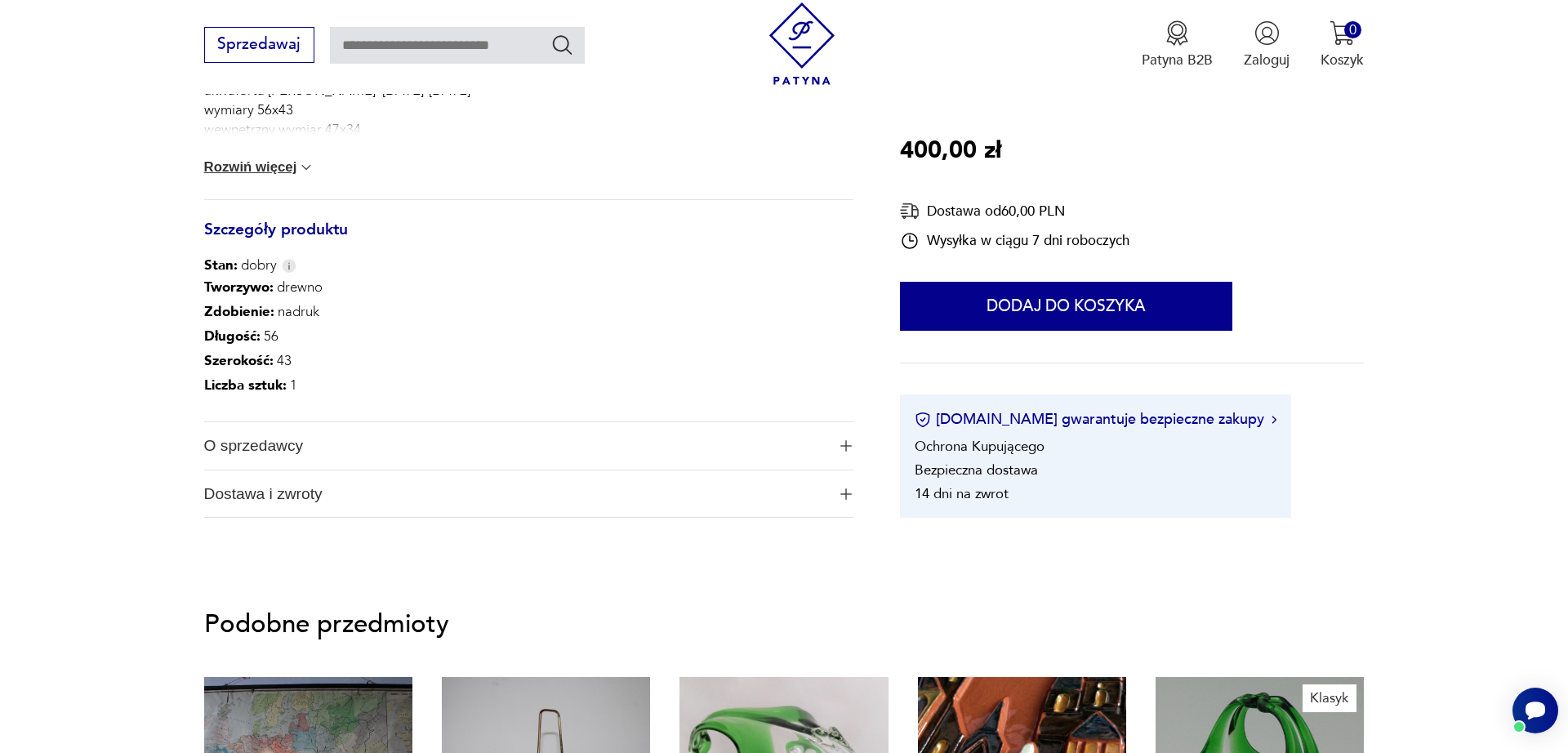
scroll to position [1210, 0]
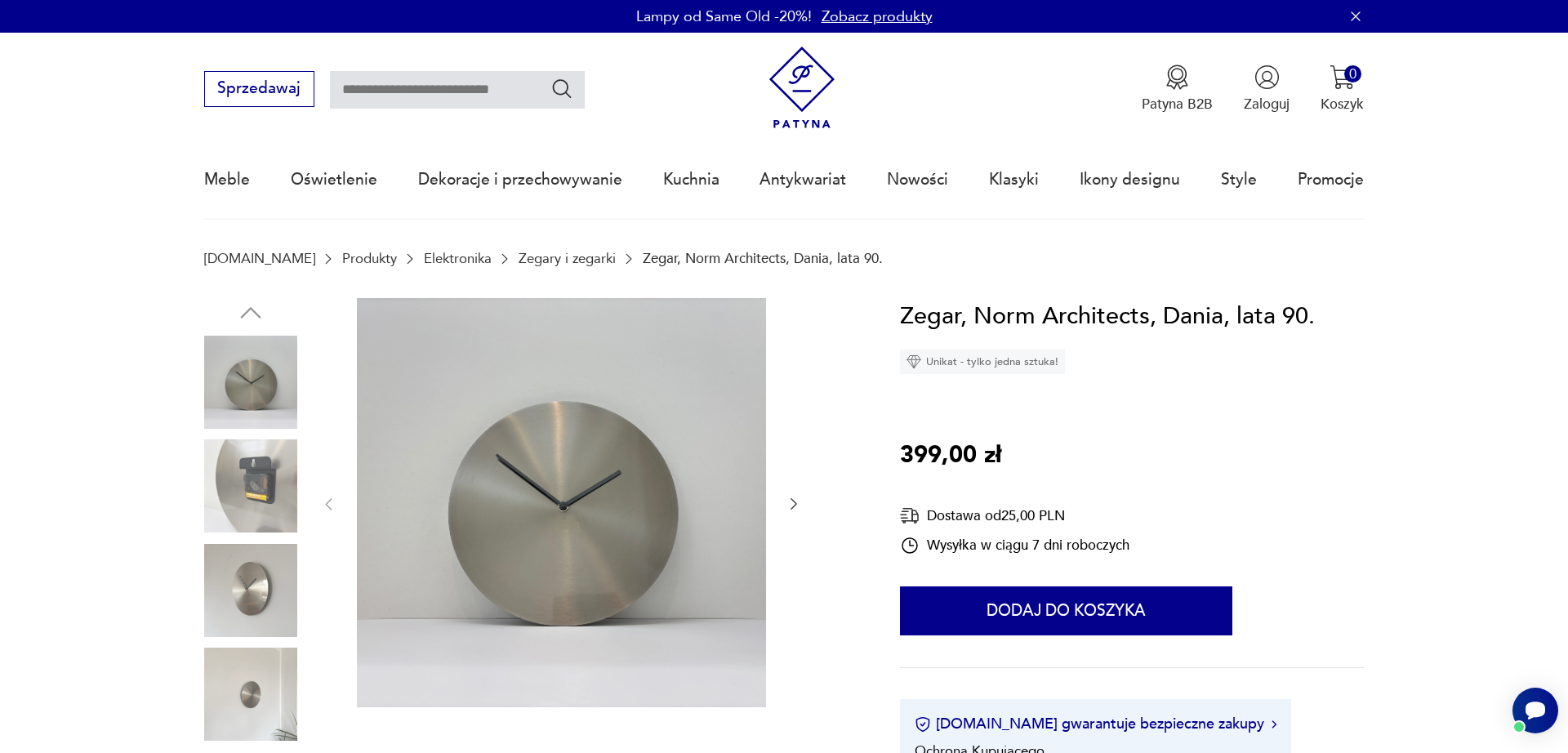
click at [236, 590] on img at bounding box center [251, 591] width 93 height 93
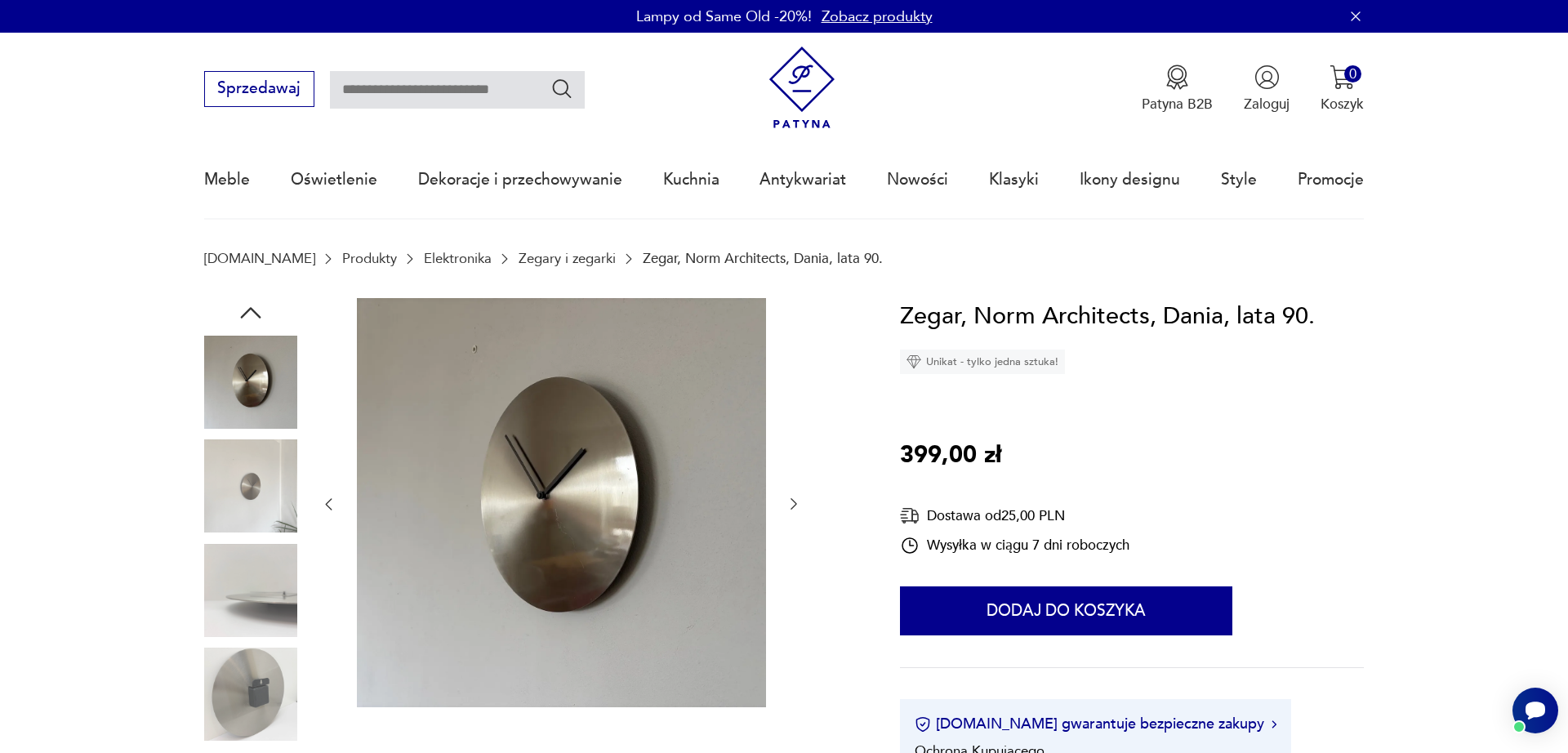
click at [220, 592] on img at bounding box center [251, 591] width 93 height 93
